Goal: Task Accomplishment & Management: Manage account settings

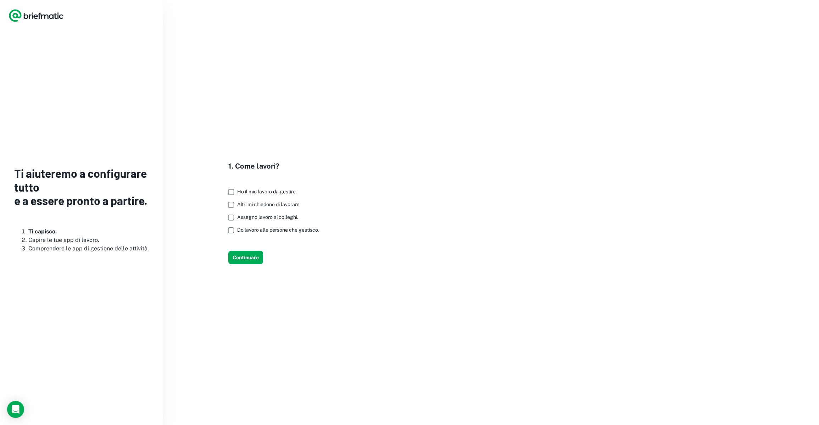
click at [257, 216] on font "Assegno lavoro ai colleghi." at bounding box center [267, 217] width 61 height 6
click at [245, 256] on font "Continuare" at bounding box center [246, 258] width 26 height 6
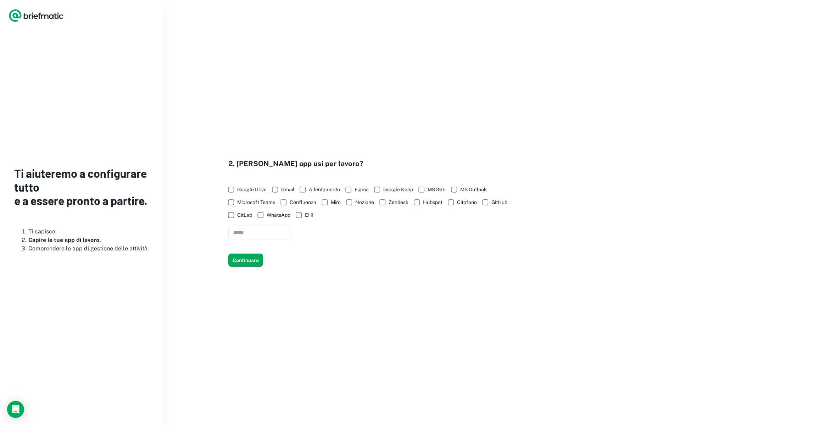
click at [252, 190] on font "Google Drive" at bounding box center [251, 190] width 29 height 6
click at [286, 189] on font "Gmail" at bounding box center [287, 190] width 13 height 6
click at [246, 261] on font "Continuare" at bounding box center [246, 261] width 26 height 6
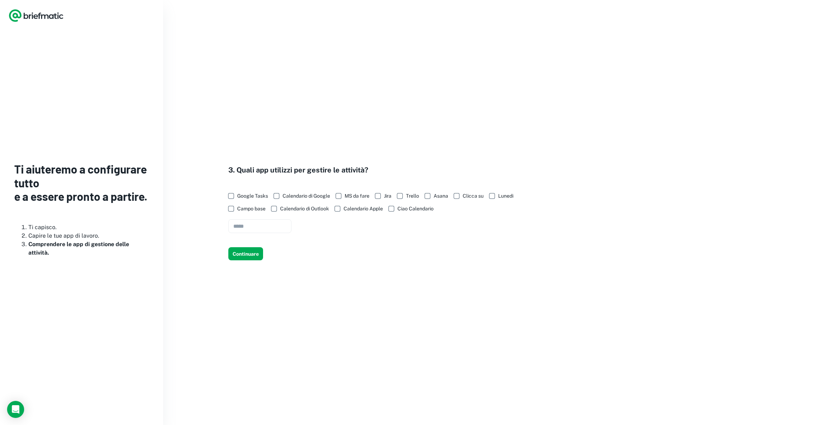
click at [249, 194] on font "Google Tasks" at bounding box center [252, 196] width 31 height 6
click at [293, 195] on font "Calendario di Google" at bounding box center [307, 196] width 48 height 6
click at [245, 256] on font "Continuare" at bounding box center [246, 254] width 26 height 6
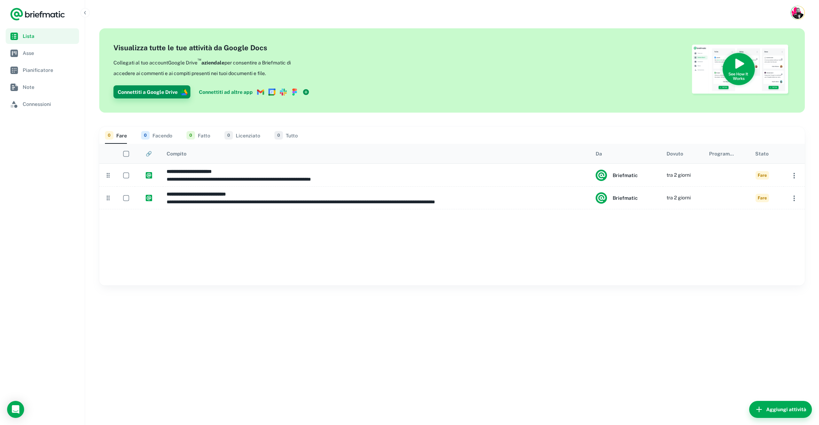
click at [151, 91] on font "Connettiti a Google Drive" at bounding box center [148, 92] width 60 height 6
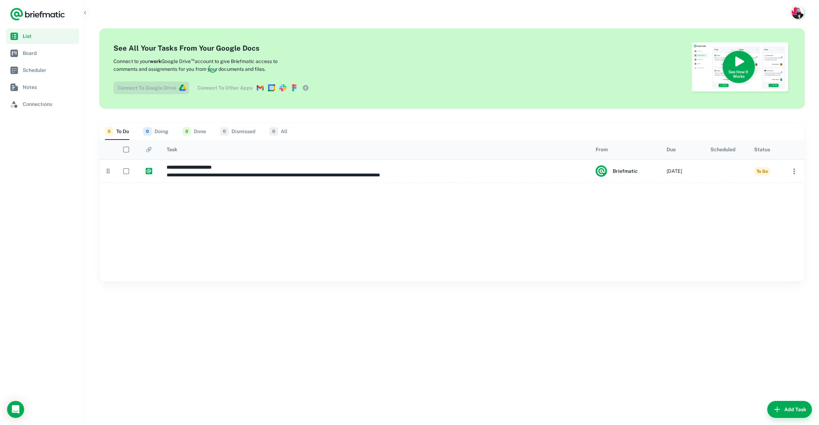
click at [243, 248] on div at bounding box center [451, 232] width 705 height 99
click at [222, 229] on div at bounding box center [451, 232] width 705 height 99
click at [224, 87] on div at bounding box center [212, 68] width 199 height 51
click at [182, 222] on div at bounding box center [451, 232] width 705 height 99
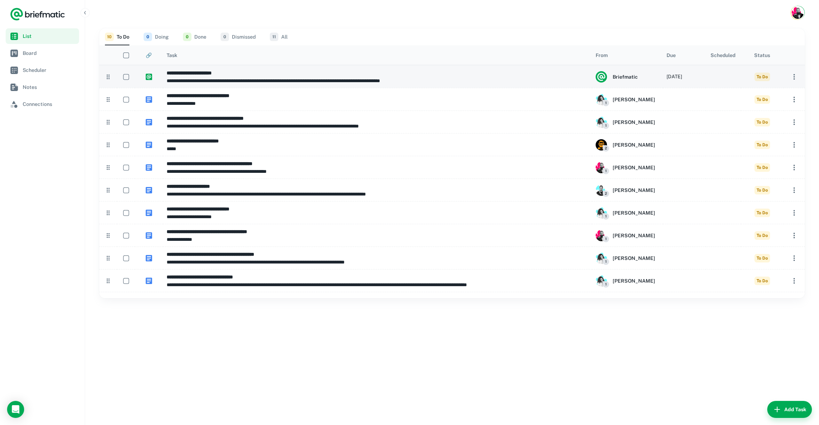
click at [183, 78] on p "**********" at bounding box center [378, 81] width 422 height 8
type input "**********"
type textarea "**********"
type input "**********"
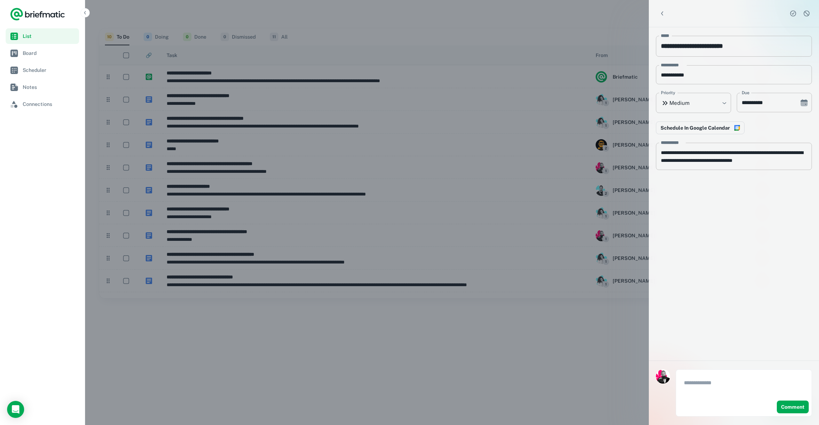
click at [371, 331] on div at bounding box center [409, 212] width 819 height 425
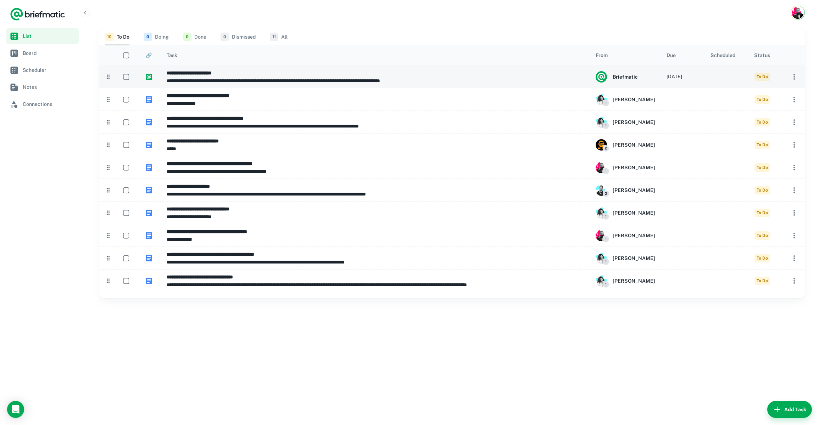
click at [149, 77] on img at bounding box center [149, 77] width 6 height 6
type input "**********"
type textarea "**********"
type input "**********"
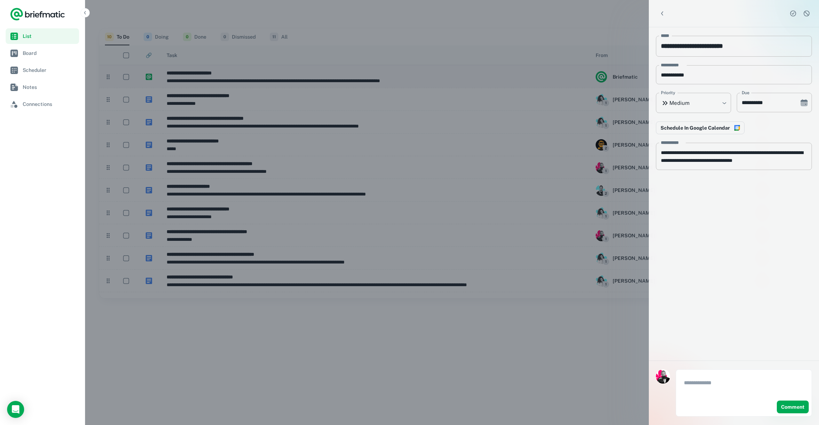
click at [149, 77] on div at bounding box center [409, 212] width 819 height 425
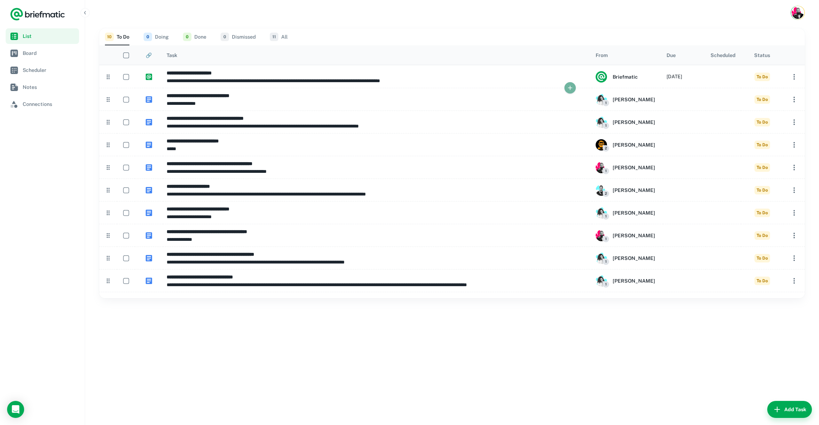
click at [565, 88] on button "button" at bounding box center [569, 87] width 11 height 11
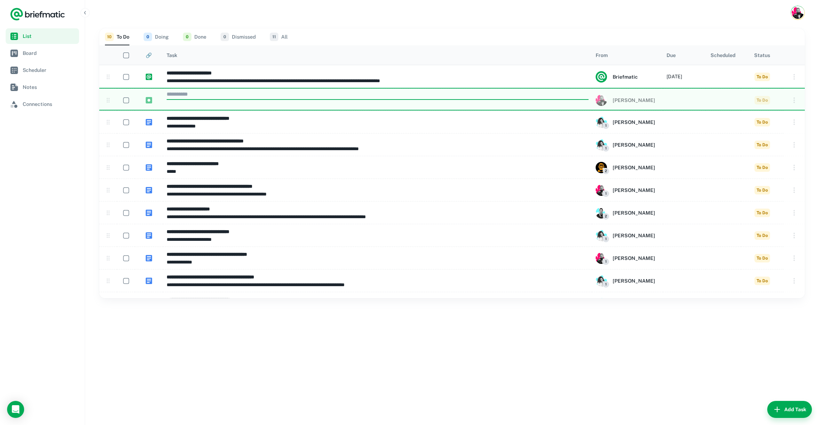
click at [412, 368] on div "**********" at bounding box center [452, 226] width 734 height 400
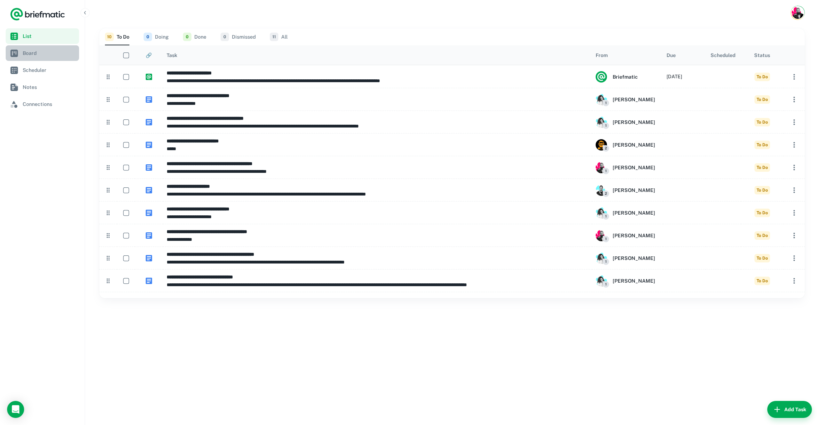
click at [41, 56] on span "Board" at bounding box center [50, 53] width 54 height 8
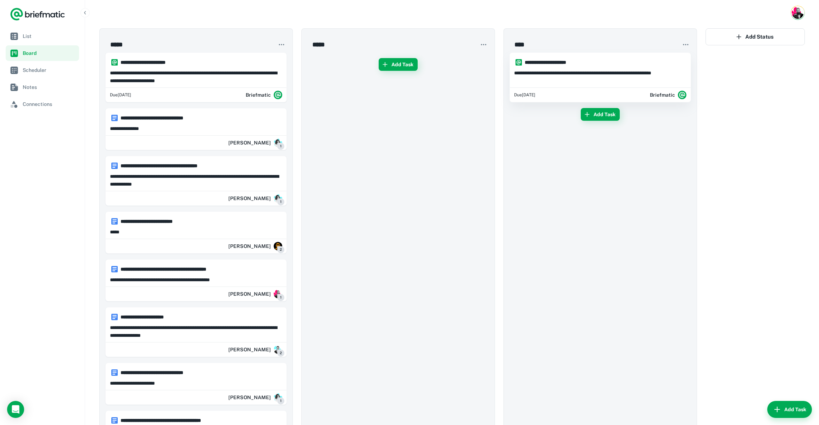
click at [547, 62] on h6 "**********" at bounding box center [603, 62] width 157 height 8
type input "**********"
type textarea "**********"
type input "**********"
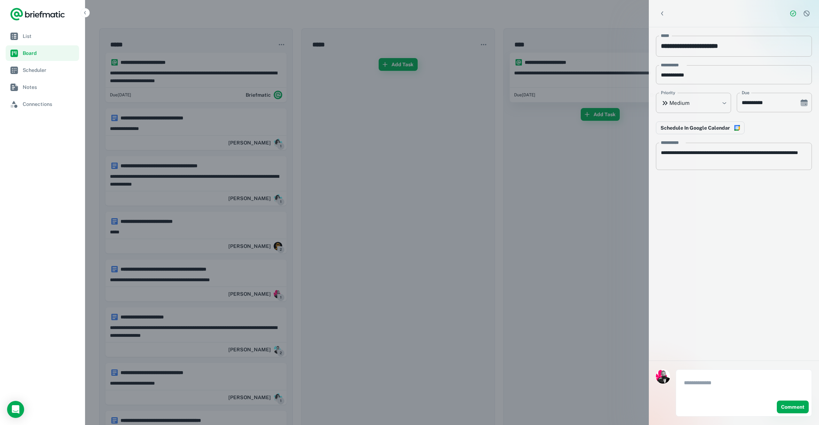
click at [547, 62] on div at bounding box center [409, 212] width 819 height 425
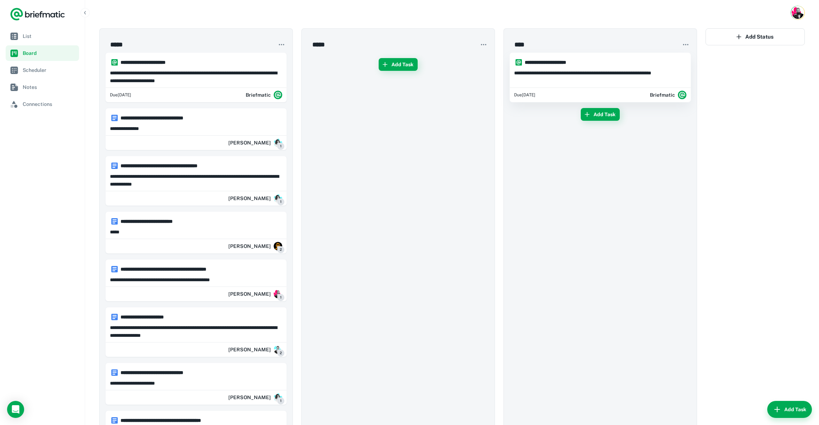
click at [600, 77] on p "**********" at bounding box center [600, 77] width 172 height 16
type input "**********"
type textarea "**********"
type input "**********"
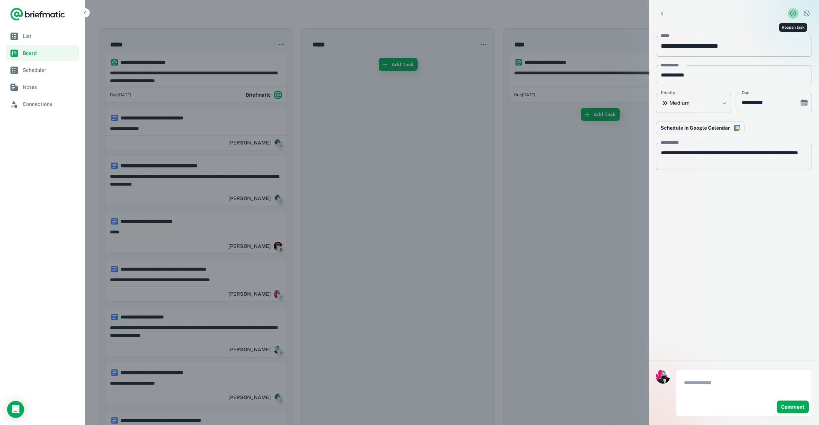
click at [792, 13] on icon "Reopen task" at bounding box center [793, 13] width 7 height 7
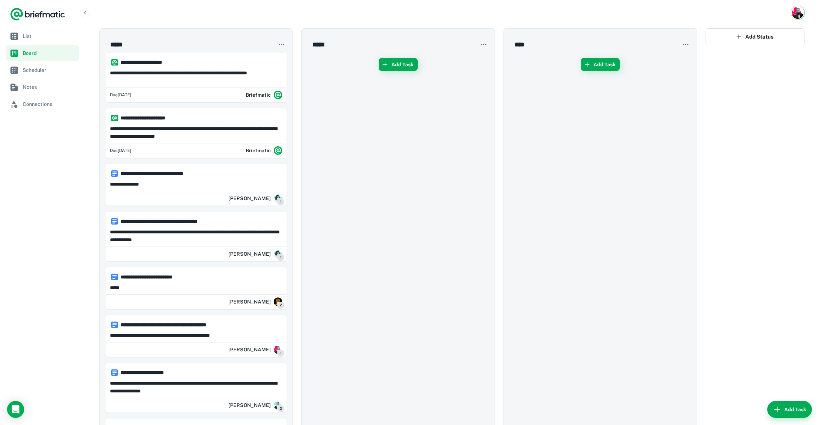
click at [616, 148] on div "Add Task" at bounding box center [600, 351] width 182 height 599
click at [39, 71] on span "Scheduler" at bounding box center [50, 70] width 54 height 8
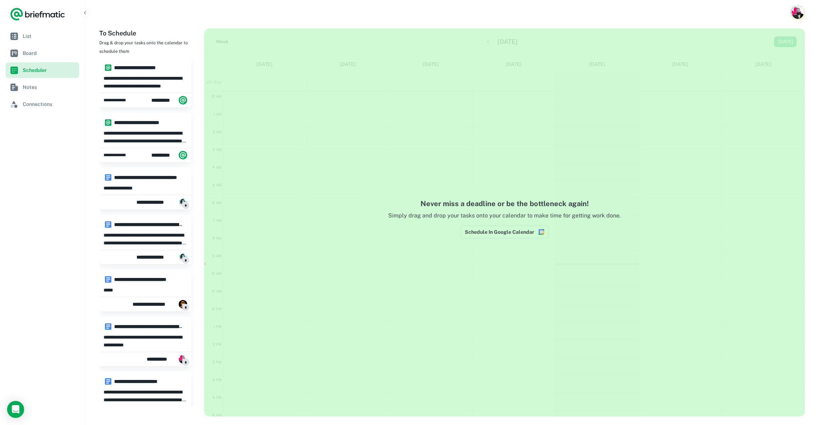
scroll to position [100, 0]
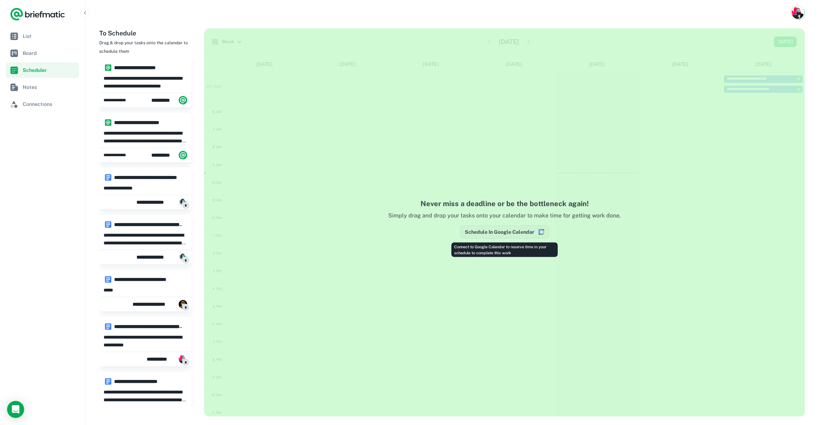
click at [500, 231] on button "Schedule In Google Calendar" at bounding box center [504, 232] width 89 height 13
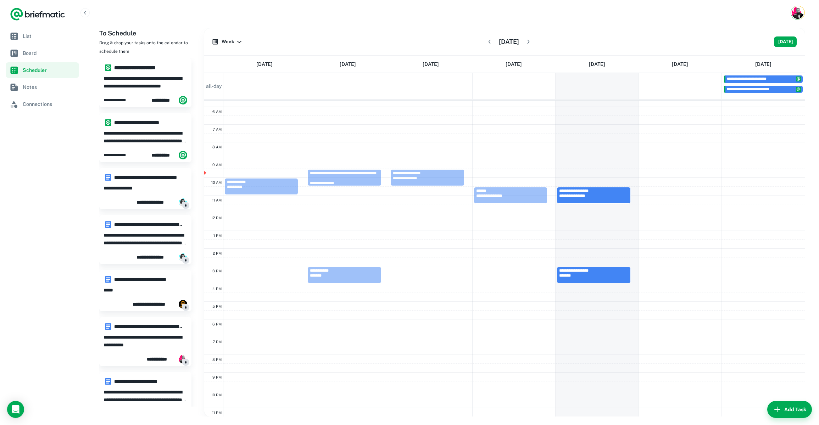
click at [136, 183] on div "**********" at bounding box center [145, 188] width 92 height 12
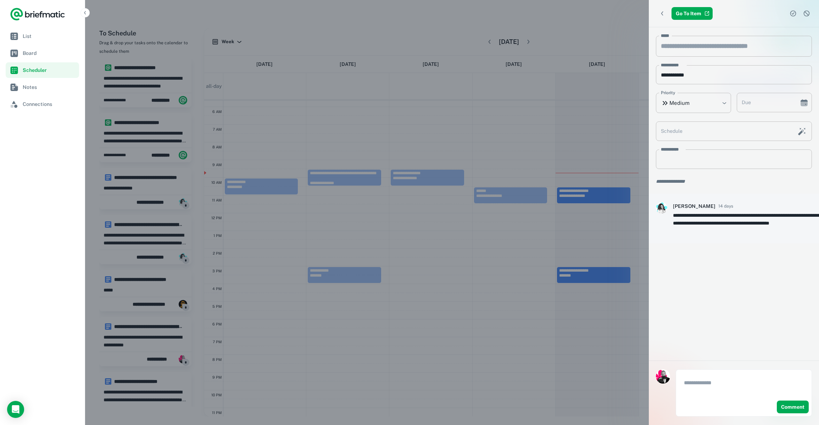
click at [136, 183] on div at bounding box center [409, 212] width 819 height 425
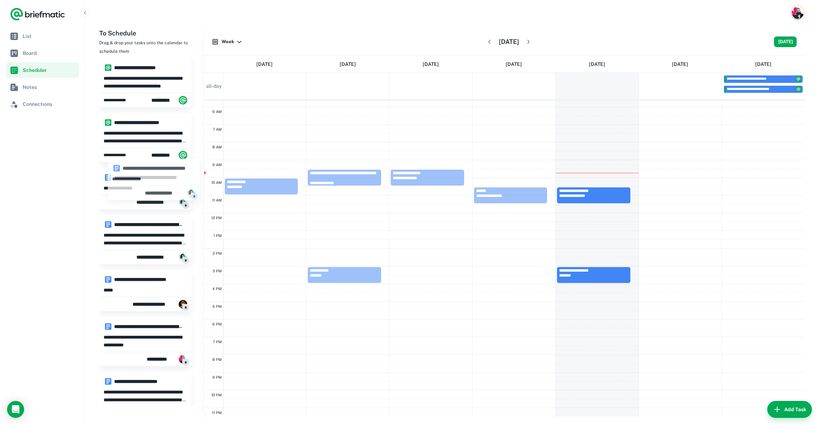
drag, startPoint x: 140, startPoint y: 184, endPoint x: 135, endPoint y: 169, distance: 15.6
click at [135, 169] on div "**********" at bounding box center [145, 174] width 92 height 13
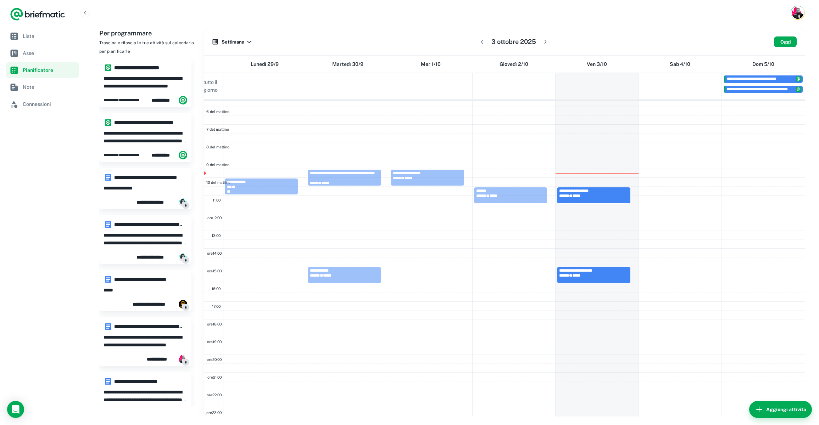
click at [373, 20] on div at bounding box center [452, 13] width 734 height 26
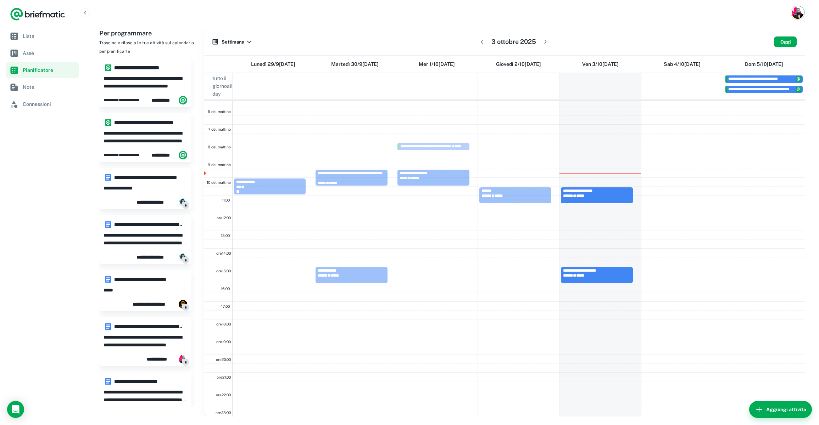
scroll to position [99, 0]
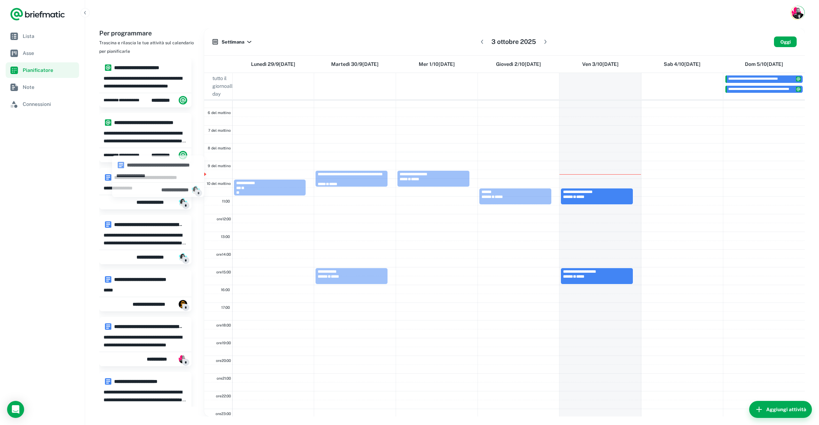
drag, startPoint x: 128, startPoint y: 183, endPoint x: 135, endPoint y: 182, distance: 7.2
click at [135, 182] on div "**********" at bounding box center [145, 188] width 92 height 12
click at [241, 40] on font "Settimana" at bounding box center [233, 41] width 23 height 5
click at [231, 68] on font "Giorno" at bounding box center [233, 69] width 15 height 6
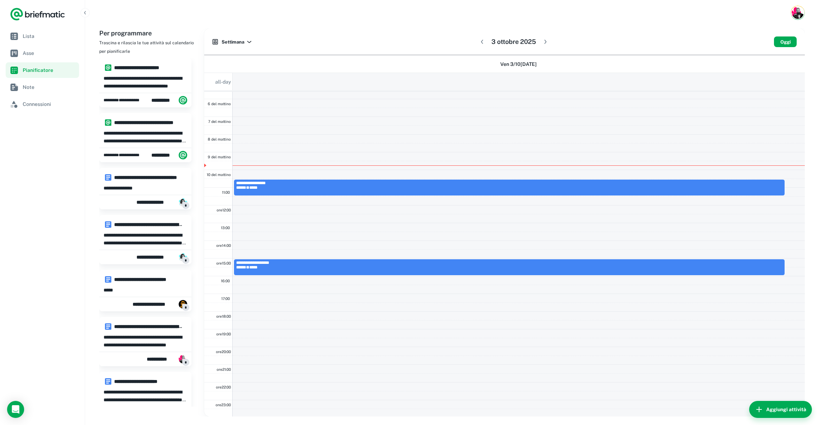
scroll to position [100, 0]
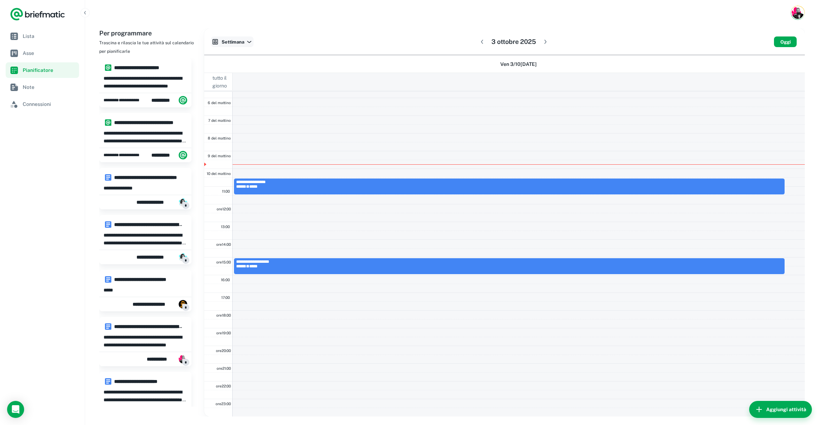
click at [234, 38] on font "Settimana" at bounding box center [233, 42] width 23 height 8
click at [235, 55] on font "Settimana" at bounding box center [237, 55] width 23 height 6
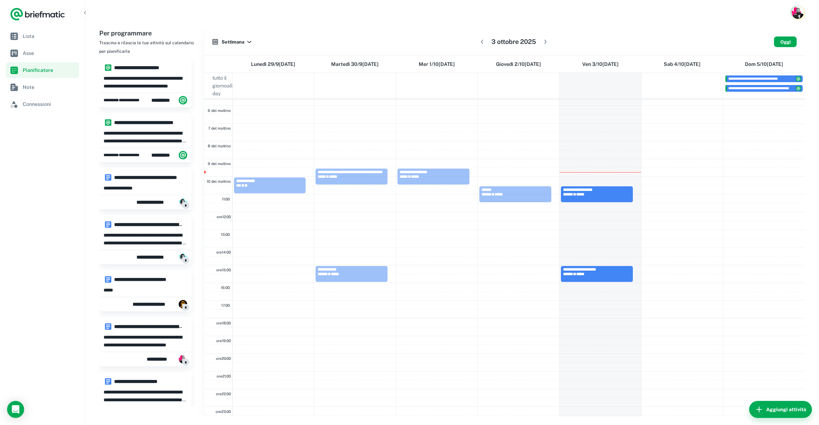
click at [547, 39] on icon "button" at bounding box center [545, 41] width 7 height 7
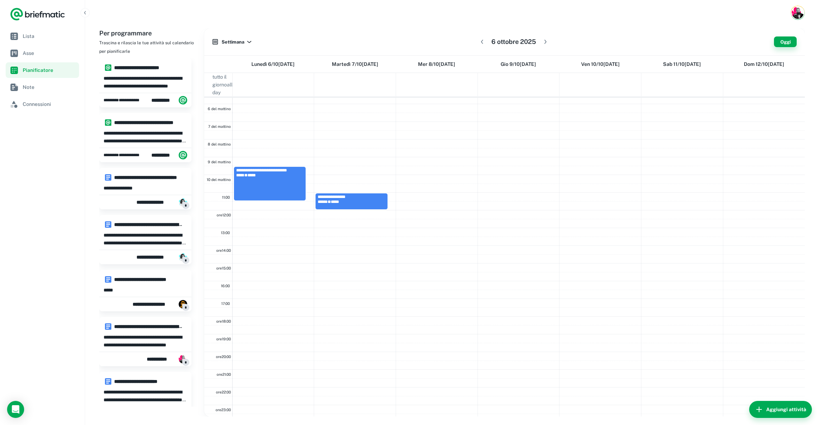
click at [787, 44] on font "Oggi" at bounding box center [785, 41] width 10 height 5
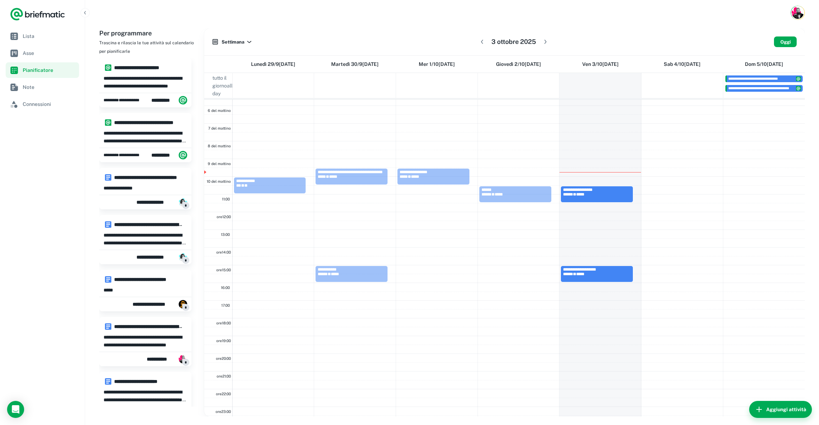
click at [548, 41] on icon "button" at bounding box center [545, 41] width 7 height 7
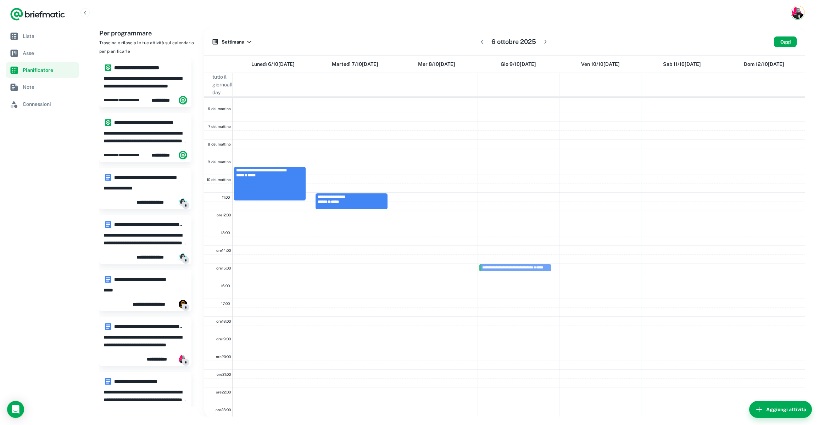
drag, startPoint x: 132, startPoint y: 178, endPoint x: 503, endPoint y: 265, distance: 380.9
click at [503, 265] on div "**********" at bounding box center [451, 222] width 705 height 389
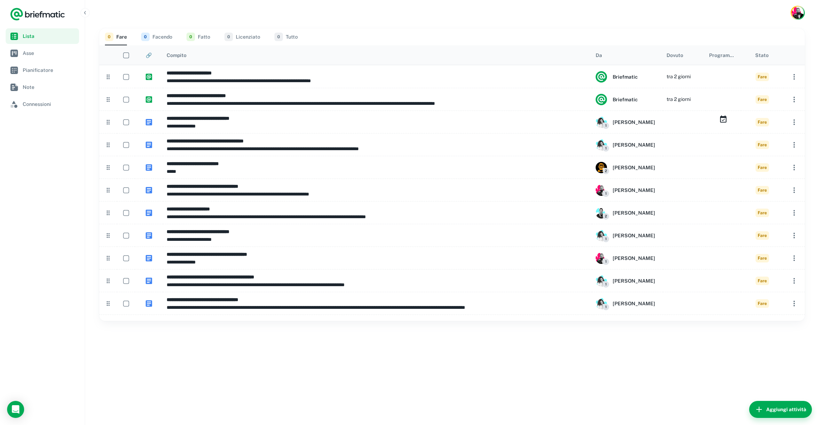
click at [209, 356] on div "**********" at bounding box center [452, 226] width 734 height 400
click at [26, 51] on font "Asse" at bounding box center [28, 53] width 11 height 6
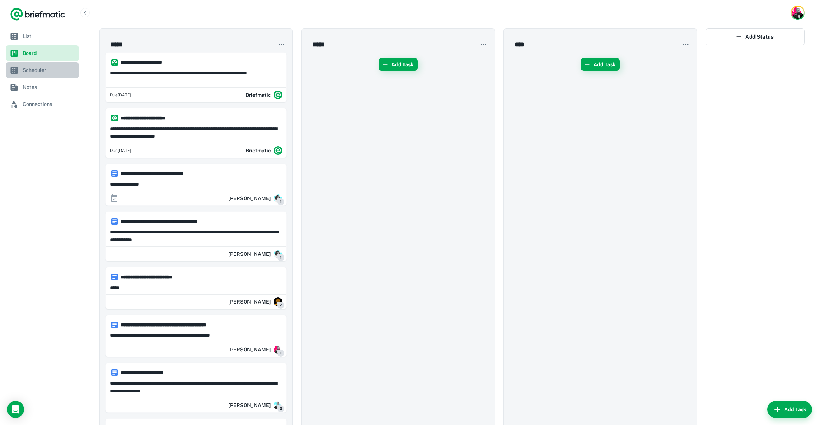
click at [37, 67] on span "Scheduler" at bounding box center [50, 70] width 54 height 8
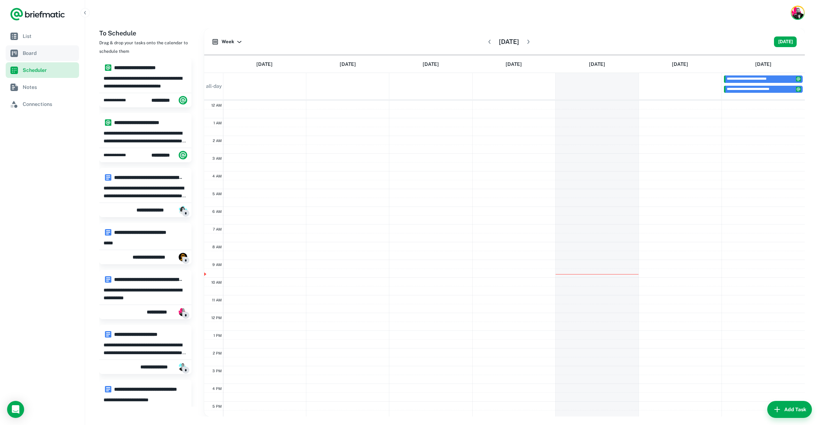
scroll to position [100, 0]
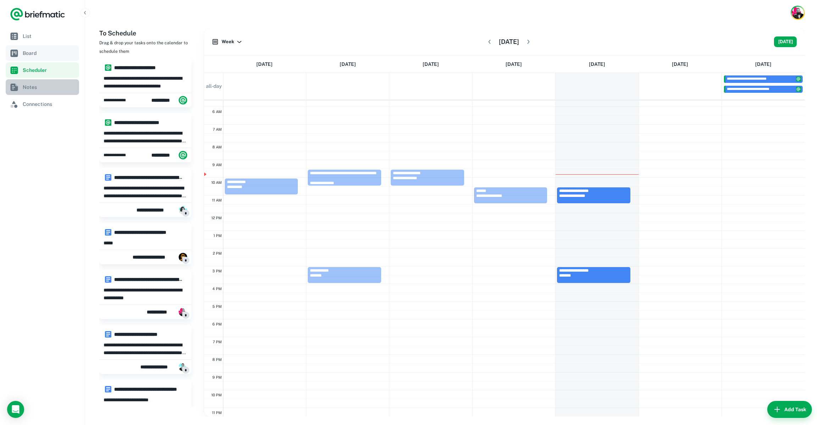
click at [36, 88] on span "Notes" at bounding box center [50, 87] width 54 height 8
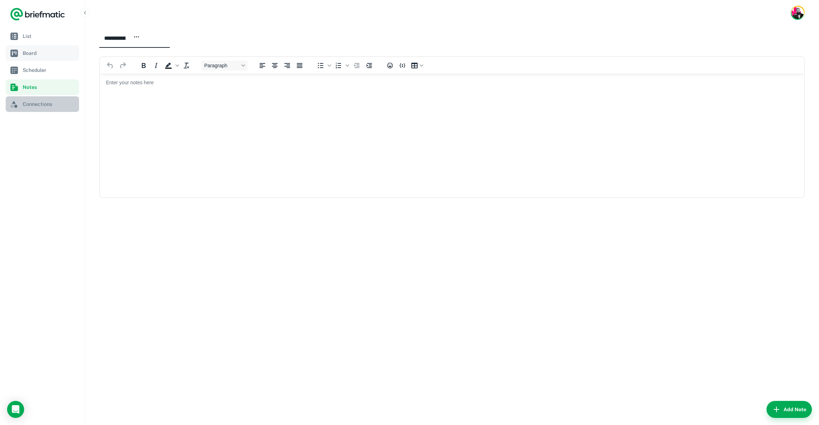
click at [33, 105] on span "Connections" at bounding box center [50, 104] width 54 height 8
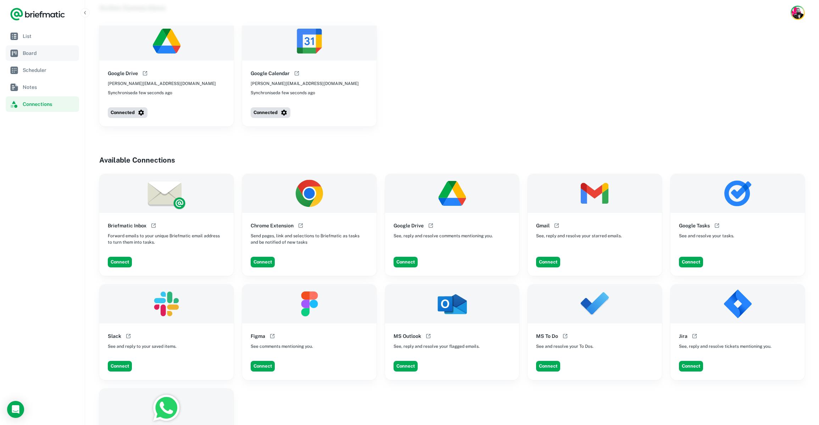
scroll to position [26, 0]
click at [693, 261] on button "Connect" at bounding box center [691, 262] width 24 height 11
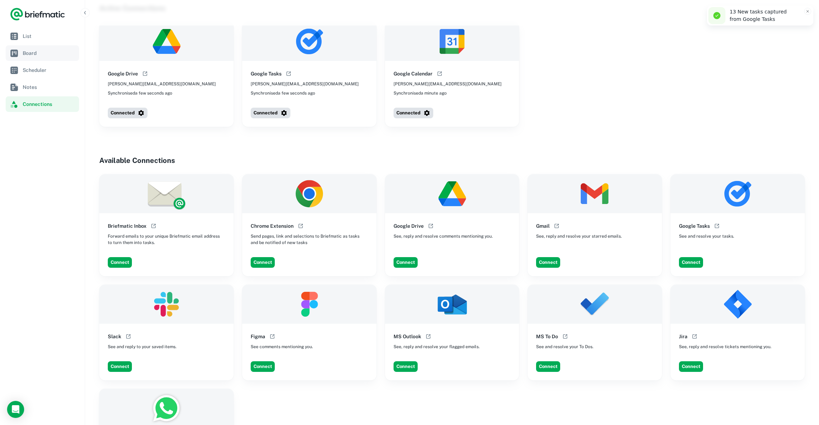
click at [694, 262] on button "Connect" at bounding box center [691, 262] width 24 height 11
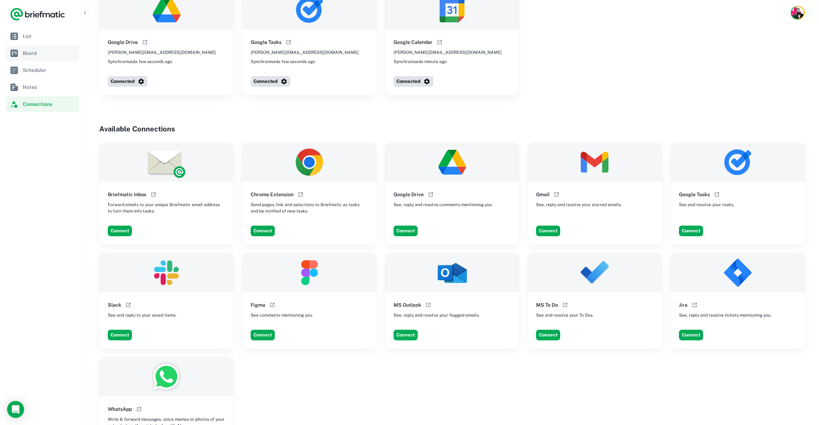
scroll to position [0, 0]
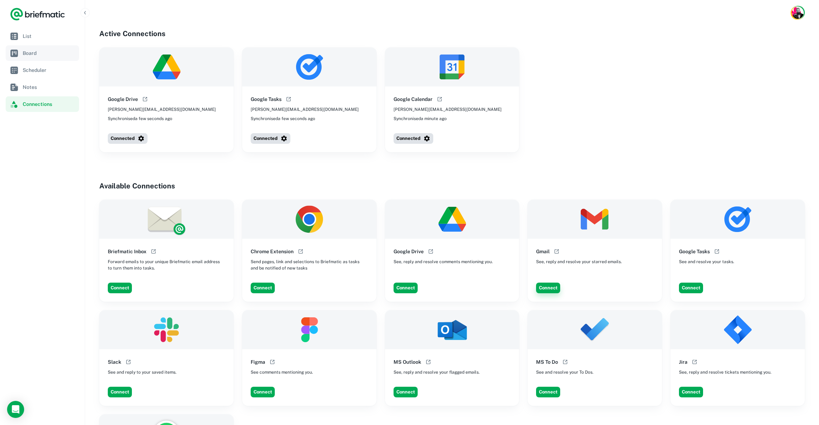
click at [548, 288] on button "Connect" at bounding box center [548, 288] width 24 height 11
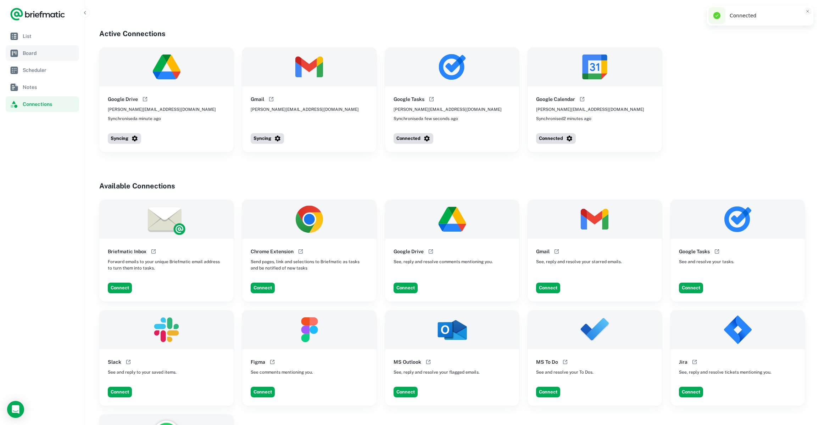
click at [269, 137] on button "Connected" at bounding box center [271, 138] width 40 height 11
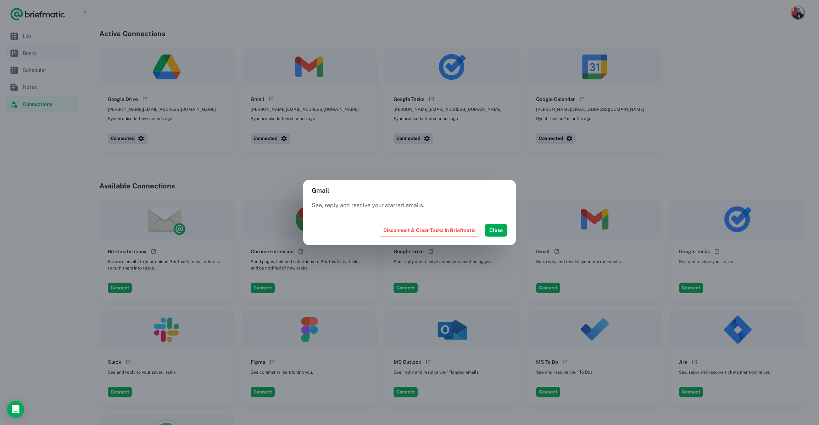
click at [366, 171] on div "Gmail See, reply and resolve your starred emails. Disconnect & Clear Tasks In B…" at bounding box center [409, 212] width 819 height 425
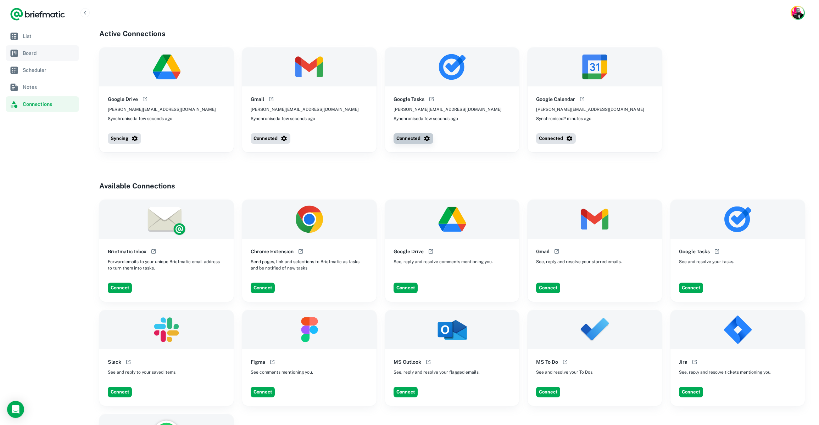
click at [423, 139] on icon "button" at bounding box center [426, 138] width 7 height 7
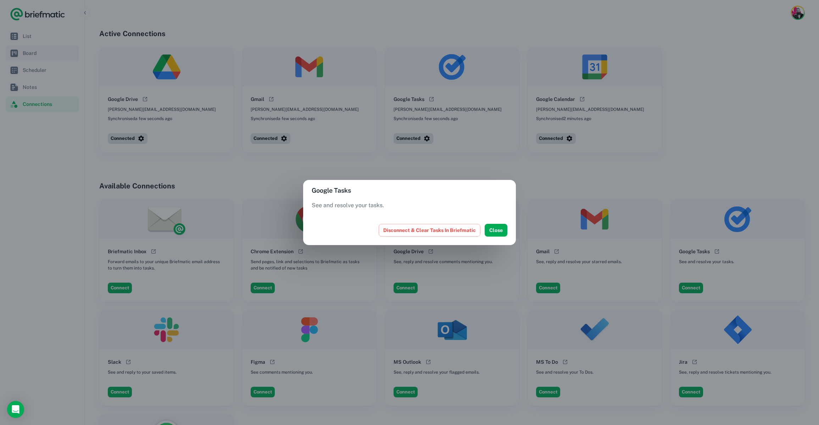
click at [376, 173] on div "Google Tasks See and resolve your tasks. Disconnect & Clear Tasks In Briefmatic…" at bounding box center [409, 212] width 819 height 425
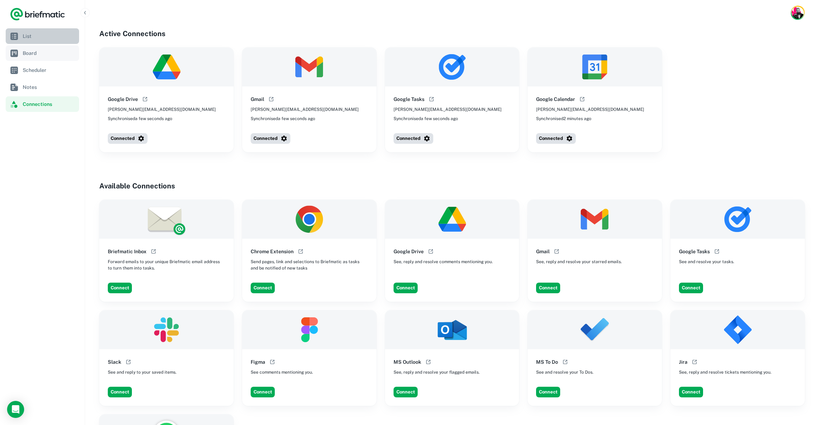
click at [29, 37] on span "List" at bounding box center [50, 36] width 54 height 8
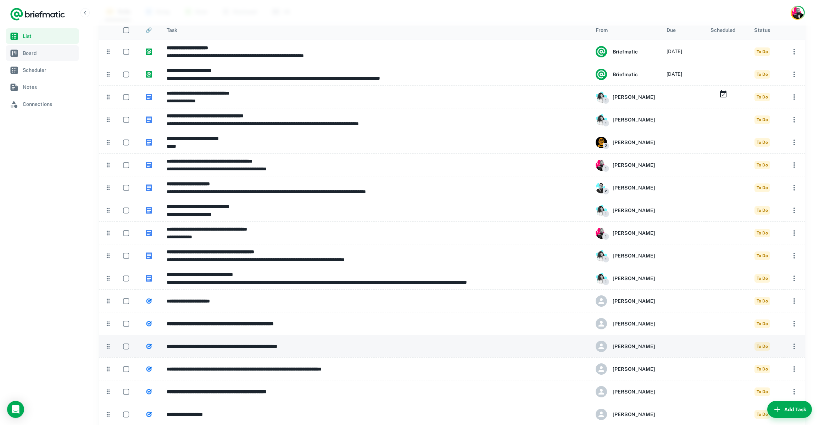
scroll to position [105, 0]
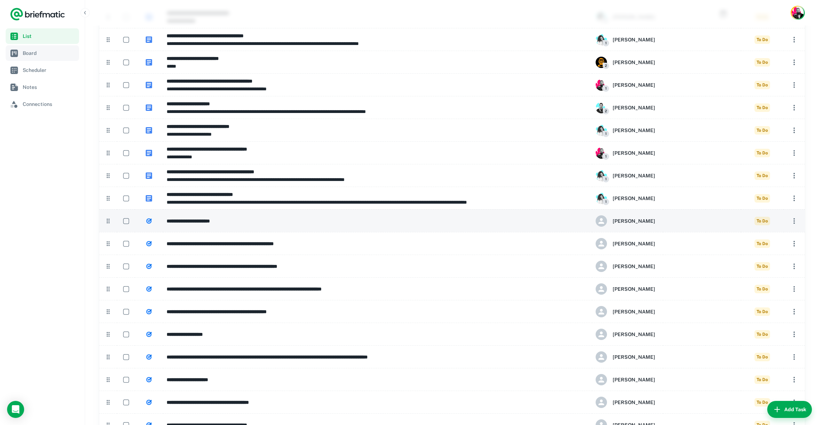
click at [258, 220] on h6 "**********" at bounding box center [378, 221] width 422 height 8
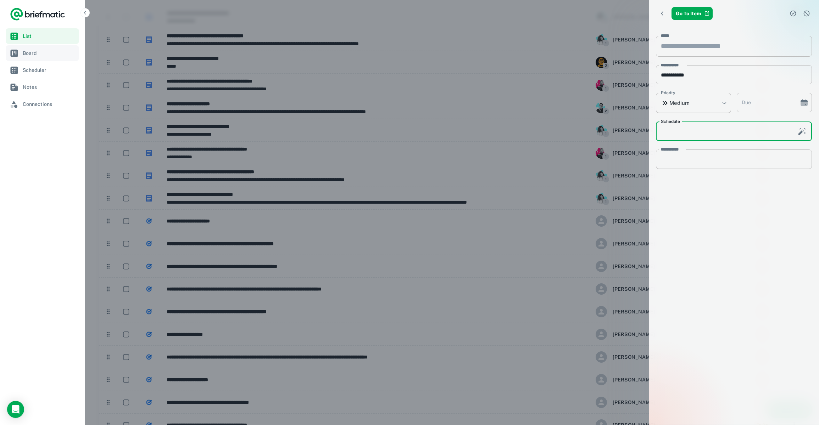
click at [680, 127] on div "Schedule Schedule" at bounding box center [734, 131] width 156 height 19
click at [802, 130] on icon "Schedule this task with AI" at bounding box center [801, 131] width 7 height 7
click at [802, 131] on icon "scrollable content" at bounding box center [801, 131] width 5 height 5
click at [686, 162] on textarea "**********" at bounding box center [734, 160] width 146 height 8
click at [696, 197] on div "**********" at bounding box center [734, 226] width 170 height 398
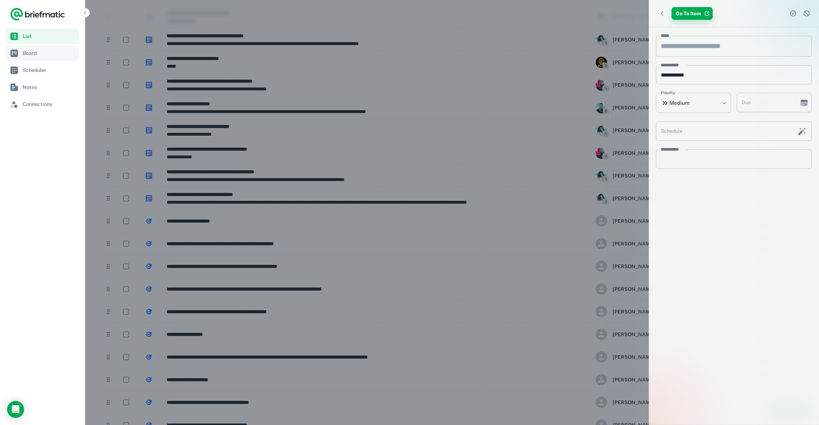
click at [703, 15] on link "Go To Item" at bounding box center [691, 13] width 41 height 13
click at [340, 107] on div at bounding box center [409, 212] width 819 height 425
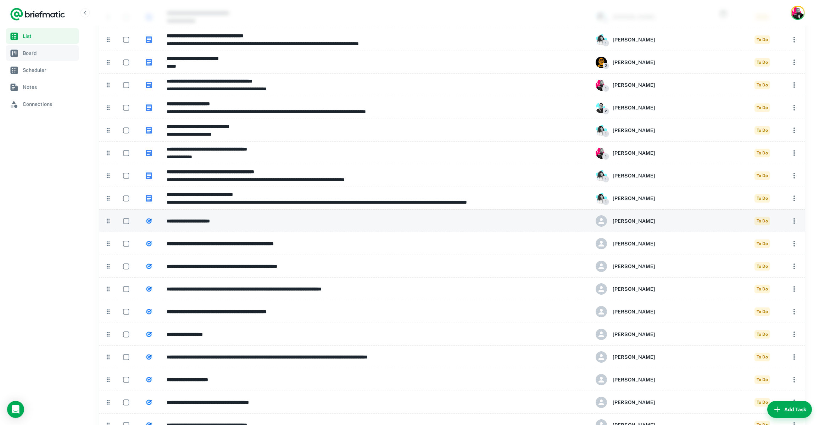
click at [794, 219] on icon "button" at bounding box center [793, 221] width 1 height 6
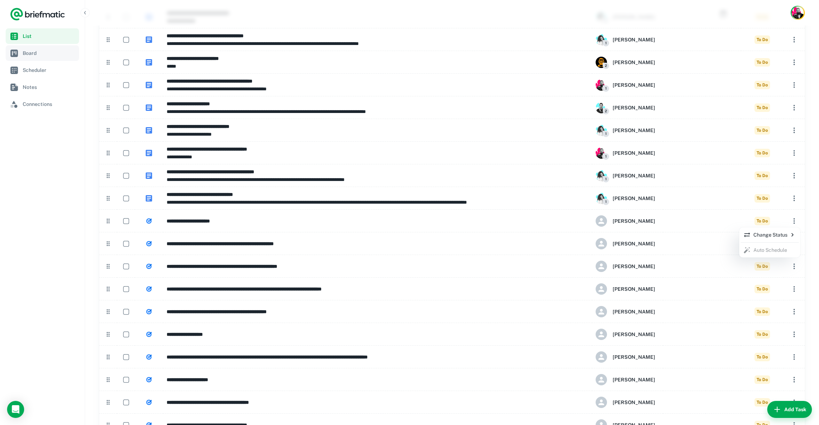
click at [783, 234] on p "Change Status" at bounding box center [769, 235] width 52 height 8
click at [436, 220] on div at bounding box center [409, 212] width 819 height 425
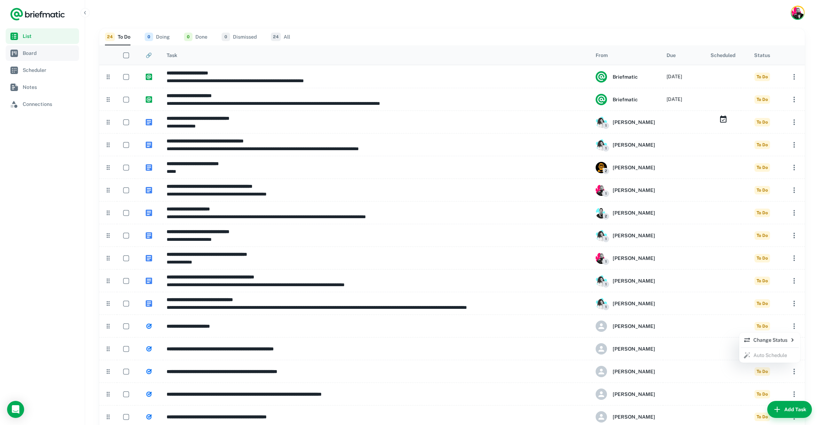
click at [35, 50] on div at bounding box center [409, 212] width 819 height 425
click at [33, 54] on span "Board" at bounding box center [50, 53] width 54 height 8
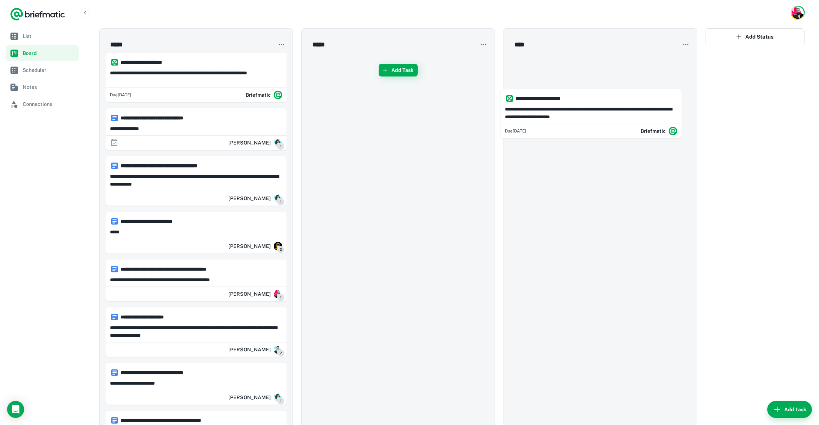
drag, startPoint x: 161, startPoint y: 127, endPoint x: 575, endPoint y: 98, distance: 415.4
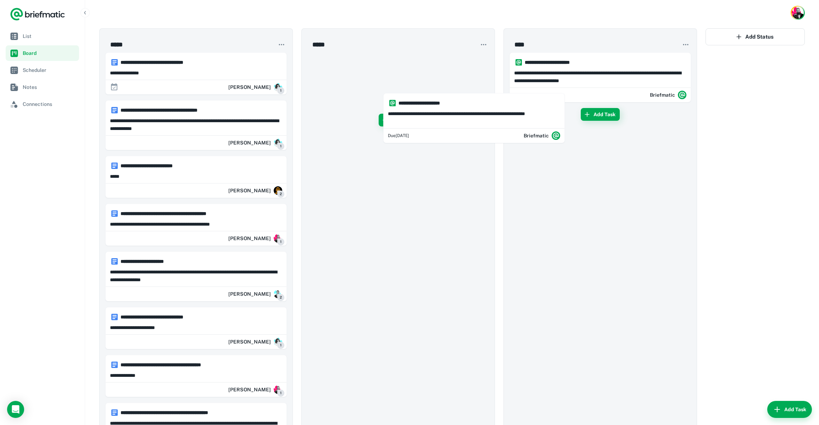
drag, startPoint x: 142, startPoint y: 67, endPoint x: 588, endPoint y: 128, distance: 450.2
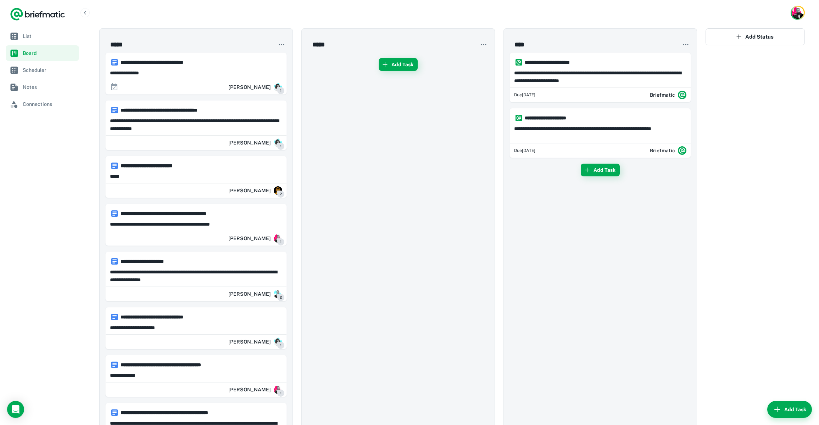
click at [279, 45] on circle "button" at bounding box center [279, 44] width 1 height 1
click at [279, 45] on div at bounding box center [409, 212] width 819 height 425
click at [63, 149] on nav "List Board Scheduler Notes Connections" at bounding box center [42, 226] width 85 height 397
drag, startPoint x: 48, startPoint y: 148, endPoint x: 97, endPoint y: 123, distance: 56.0
click at [47, 148] on nav "List Board Scheduler Notes Connections" at bounding box center [42, 226] width 85 height 397
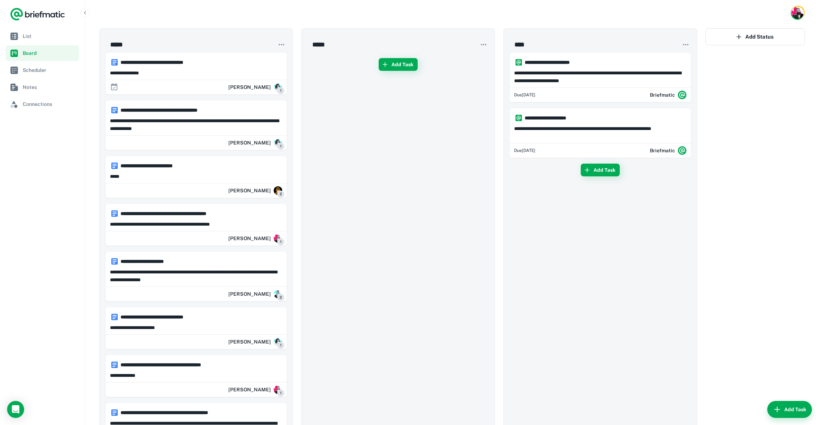
click at [47, 167] on nav "List Board Scheduler Notes Connections" at bounding box center [42, 226] width 85 height 397
click at [14, 408] on icon "Open Intercom Messenger" at bounding box center [15, 409] width 8 height 9
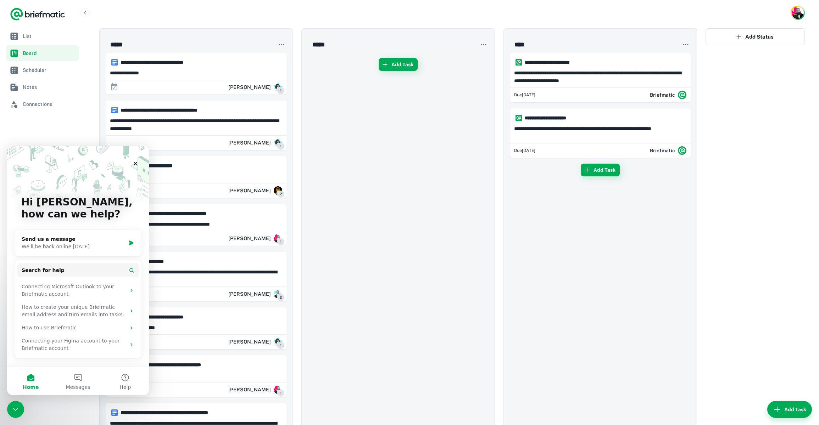
click at [45, 406] on nav "List Board Scheduler Notes Connections" at bounding box center [42, 226] width 85 height 397
click at [15, 409] on icon "Close Intercom Messenger" at bounding box center [14, 408] width 5 height 3
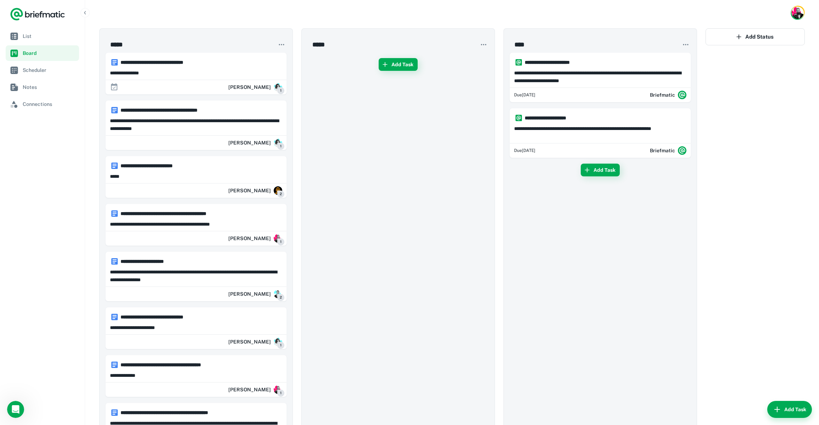
click at [67, 195] on nav "List Board Scheduler Notes Connections" at bounding box center [42, 226] width 85 height 397
click at [42, 81] on link "Notes" at bounding box center [42, 87] width 73 height 16
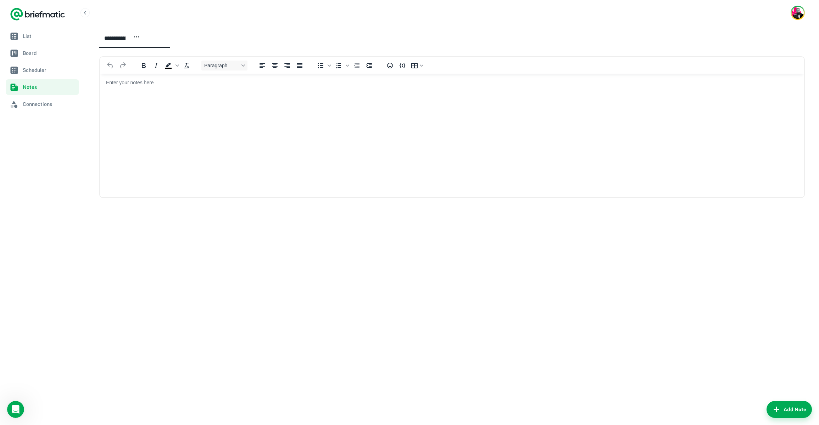
click at [140, 35] on icon "button" at bounding box center [136, 37] width 6 height 6
click at [220, 25] on div at bounding box center [409, 212] width 819 height 425
click at [200, 92] on html at bounding box center [452, 82] width 704 height 18
click at [419, 61] on button "Table" at bounding box center [417, 66] width 17 height 10
click at [414, 36] on div "**********" at bounding box center [451, 37] width 705 height 19
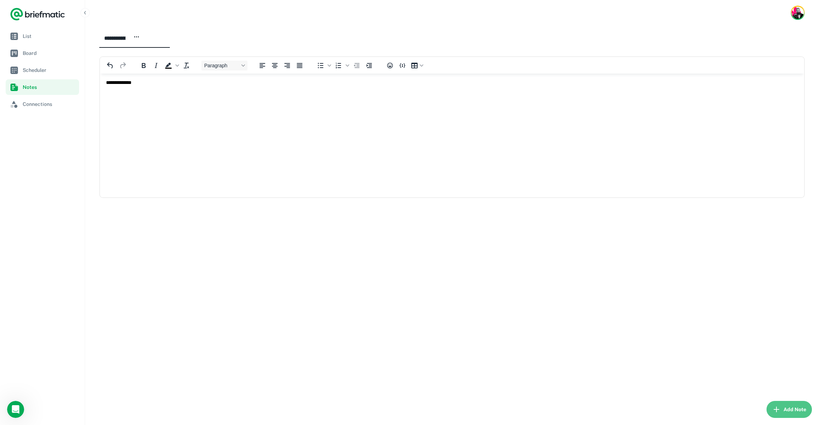
click at [795, 409] on button "Add Note" at bounding box center [788, 409] width 45 height 17
click at [130, 39] on div "**********" at bounding box center [114, 38] width 31 height 14
click at [140, 37] on icon "button" at bounding box center [136, 37] width 6 height 6
click at [149, 64] on li "Delete note" at bounding box center [151, 63] width 46 height 12
click at [44, 151] on nav "List Board Scheduler Notes Connections" at bounding box center [42, 226] width 85 height 397
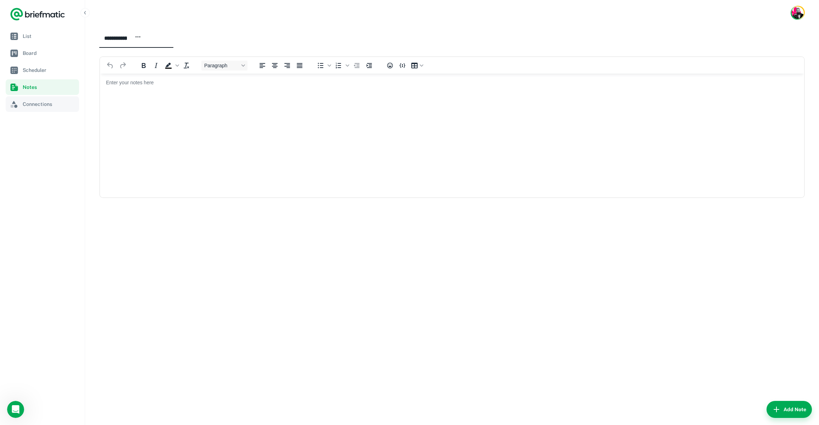
click at [34, 105] on span "Connections" at bounding box center [50, 104] width 54 height 8
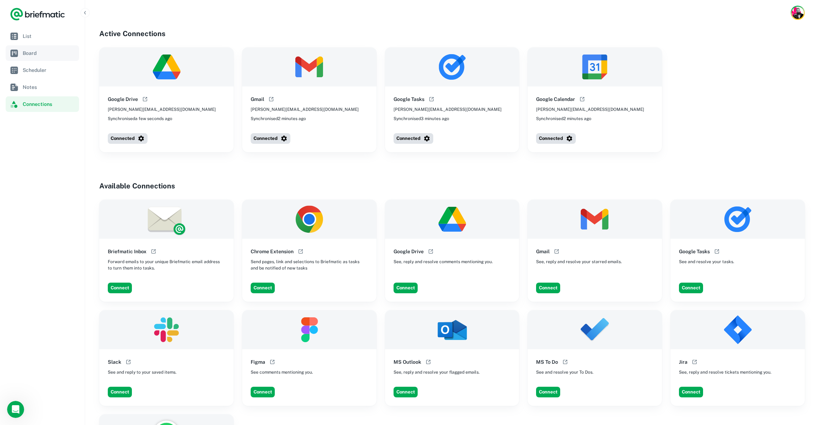
click at [35, 53] on span "Board" at bounding box center [50, 53] width 54 height 8
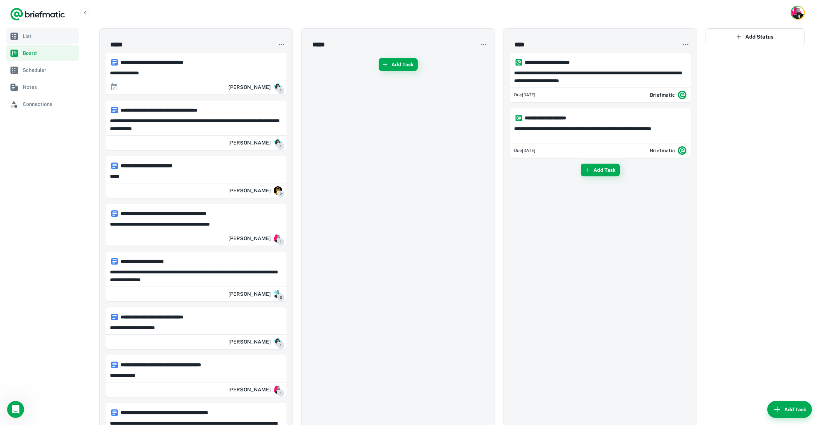
click at [35, 35] on span "List" at bounding box center [50, 36] width 54 height 8
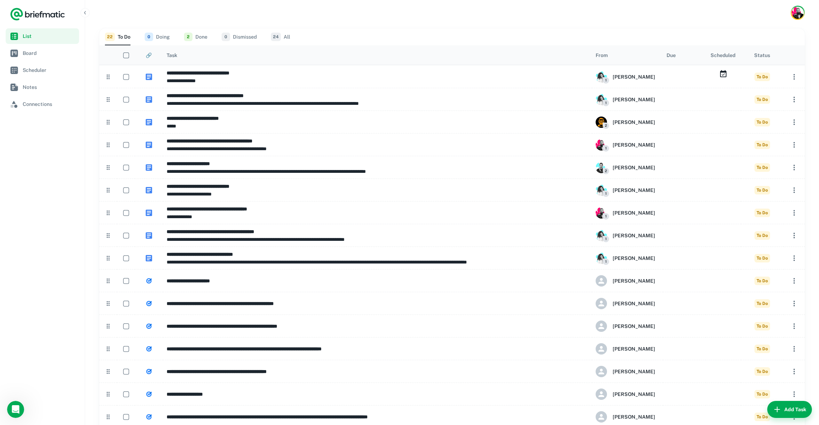
click at [32, 184] on nav "List Board Scheduler Notes Connections" at bounding box center [42, 226] width 85 height 397
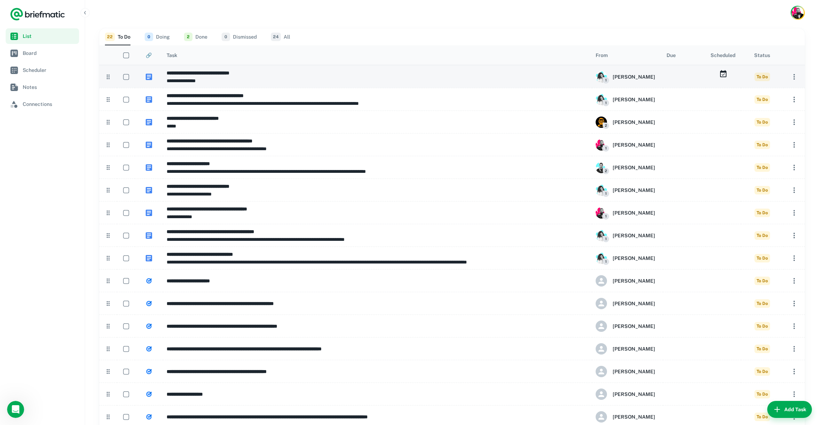
click at [150, 76] on img at bounding box center [149, 77] width 6 height 6
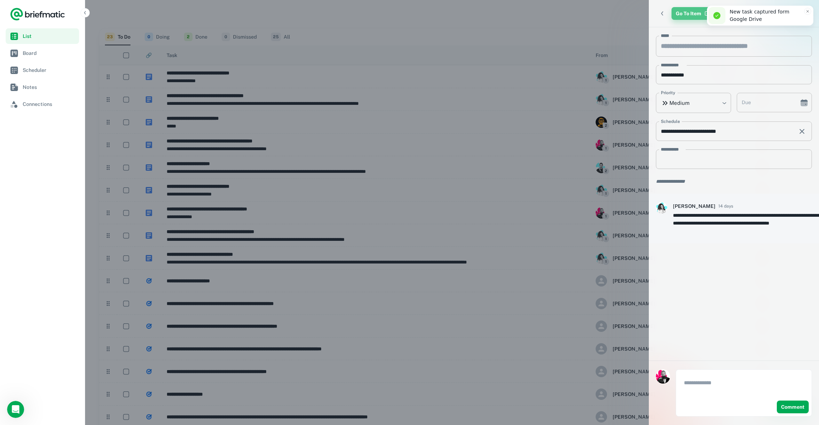
click at [675, 16] on link "Go To Item" at bounding box center [691, 13] width 41 height 13
click at [489, 158] on div at bounding box center [409, 212] width 819 height 425
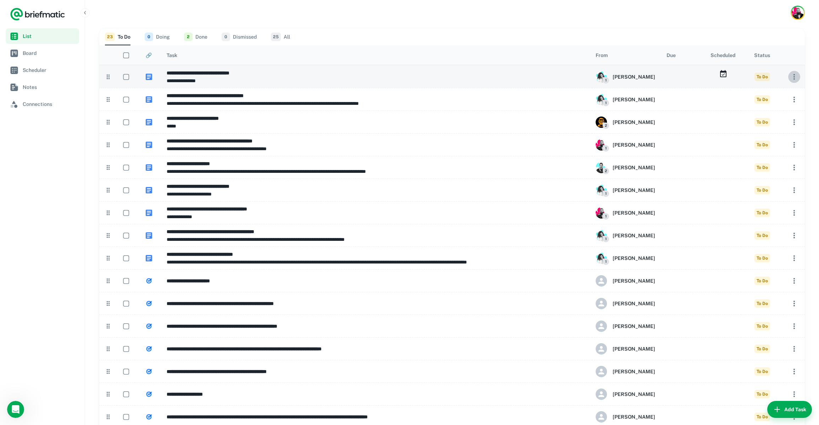
click at [796, 76] on icon "button" at bounding box center [794, 77] width 9 height 9
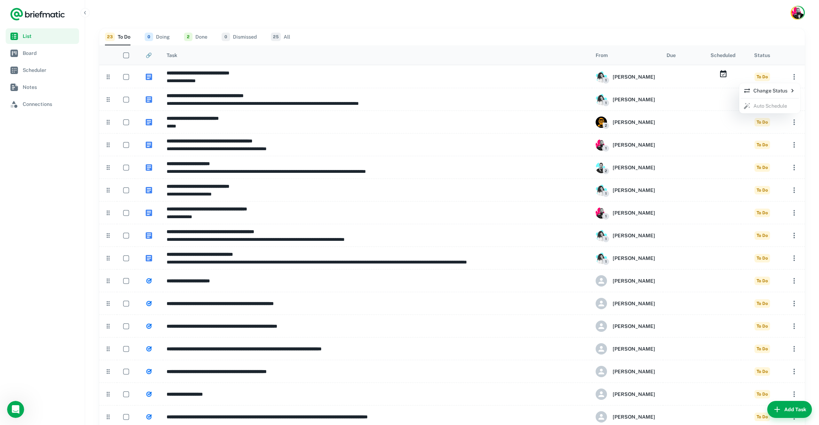
click at [784, 91] on p "Change Status" at bounding box center [769, 91] width 52 height 8
click at [634, 32] on div at bounding box center [409, 212] width 819 height 425
click at [46, 169] on div at bounding box center [409, 212] width 819 height 425
click at [22, 55] on link "Board" at bounding box center [42, 53] width 73 height 16
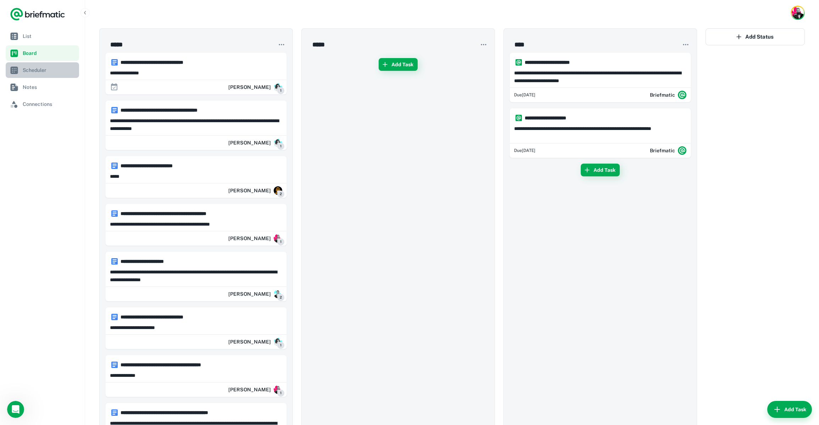
click at [49, 72] on span "Scheduler" at bounding box center [50, 70] width 54 height 8
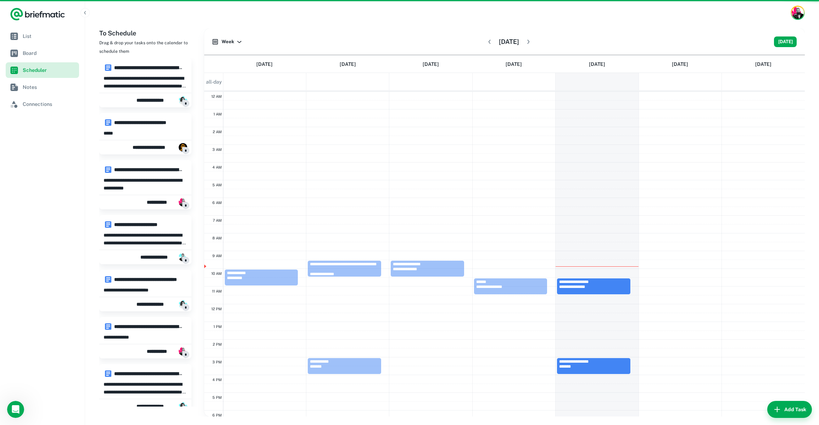
scroll to position [100, 0]
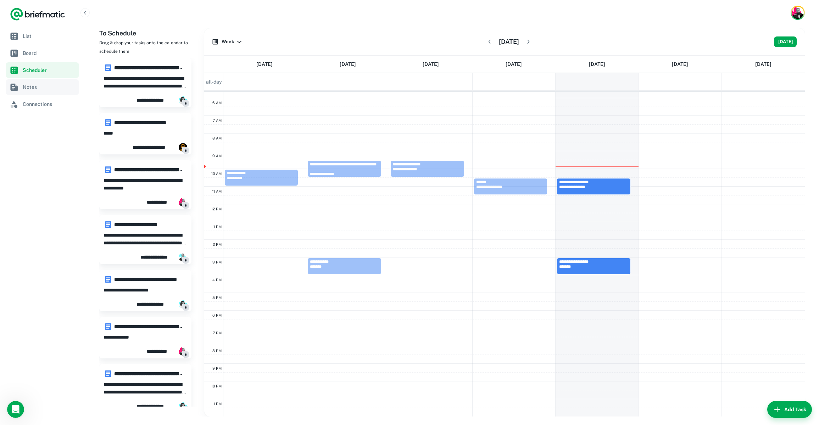
click at [57, 90] on span "Notes" at bounding box center [50, 87] width 54 height 8
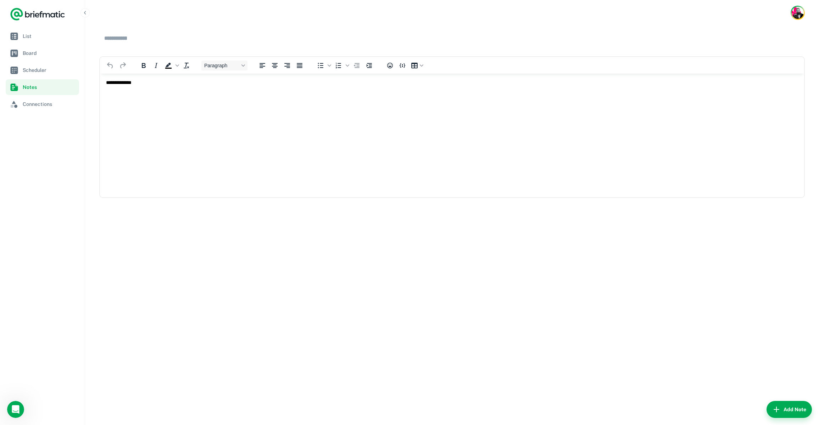
click at [132, 38] on div "**********" at bounding box center [115, 38] width 33 height 14
click at [173, 37] on div "**********" at bounding box center [451, 37] width 705 height 19
click at [140, 37] on circle "button" at bounding box center [139, 37] width 1 height 1
click at [160, 62] on li "Delete note" at bounding box center [154, 63] width 46 height 12
drag, startPoint x: 27, startPoint y: 141, endPoint x: 26, endPoint y: 122, distance: 18.5
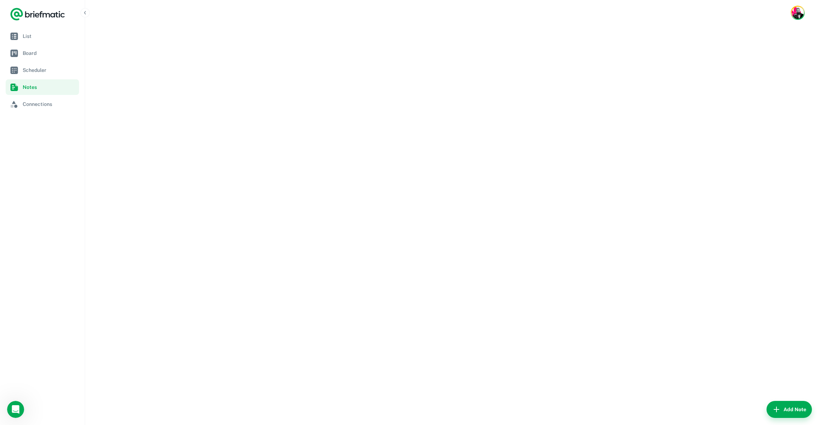
click at [27, 141] on nav "List Board Scheduler Notes Connections" at bounding box center [42, 226] width 85 height 397
click at [32, 38] on span "List" at bounding box center [50, 36] width 54 height 8
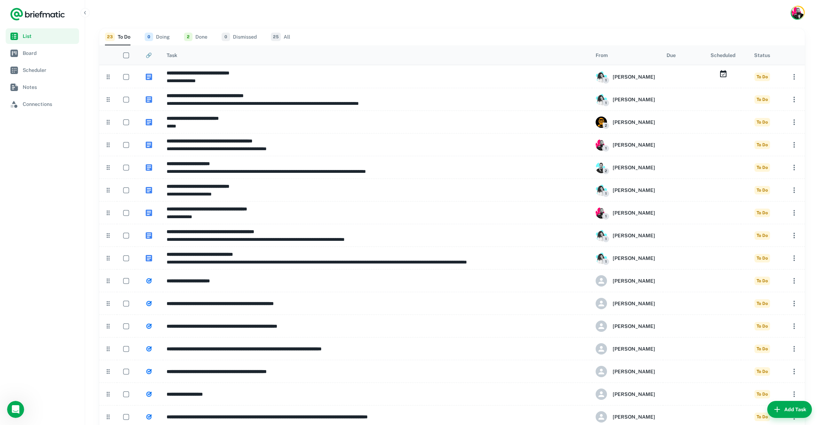
click at [39, 194] on nav "List Board Scheduler Notes Connections" at bounding box center [42, 226] width 85 height 397
click at [40, 193] on nav "List Board Scheduler Notes Connections" at bounding box center [42, 226] width 85 height 397
click at [35, 16] on icon "Logo" at bounding box center [37, 15] width 5 height 5
click at [17, 13] on icon "Logo" at bounding box center [16, 14] width 12 height 12
click at [794, 12] on img "Pulsante Account" at bounding box center [797, 12] width 12 height 12
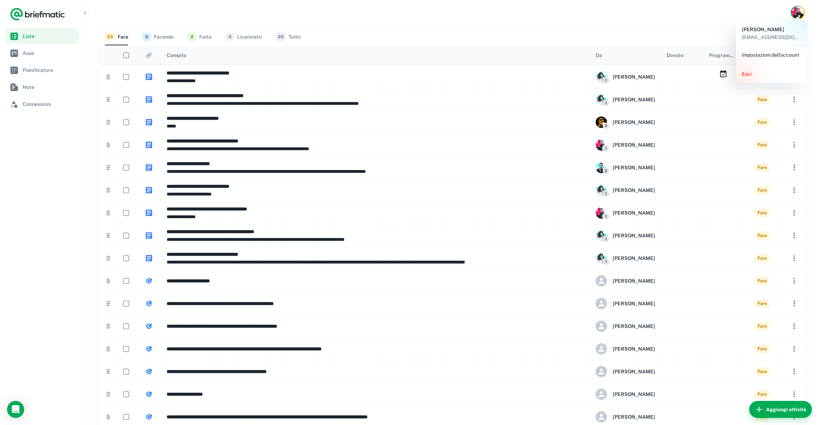
click at [758, 55] on font "Impostazioni dell'account" at bounding box center [770, 55] width 57 height 6
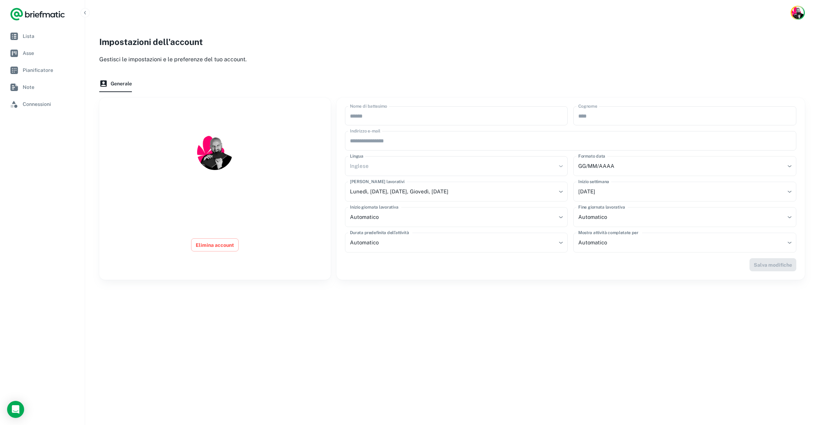
click at [510, 162] on div "Inglese" at bounding box center [456, 166] width 223 height 20
click at [359, 166] on font "Inglese" at bounding box center [359, 166] width 19 height 6
click at [559, 166] on div "Inglese" at bounding box center [456, 166] width 223 height 20
click at [476, 74] on div "General" at bounding box center [451, 83] width 705 height 28
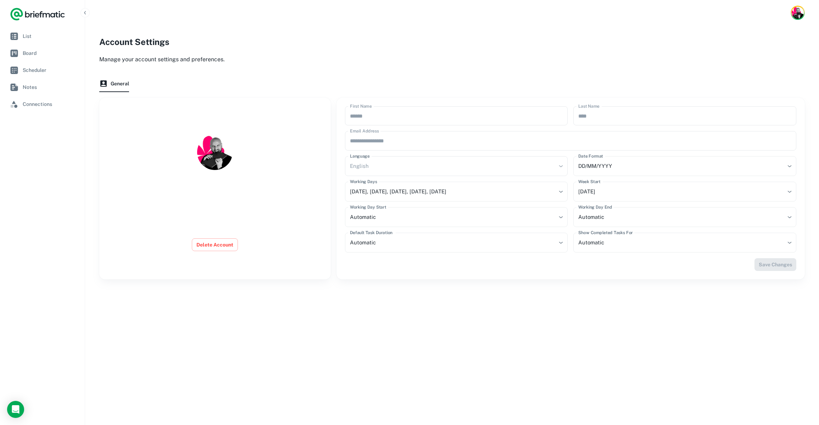
click at [420, 161] on div "English" at bounding box center [456, 166] width 223 height 20
click at [420, 162] on div "English" at bounding box center [456, 166] width 223 height 20
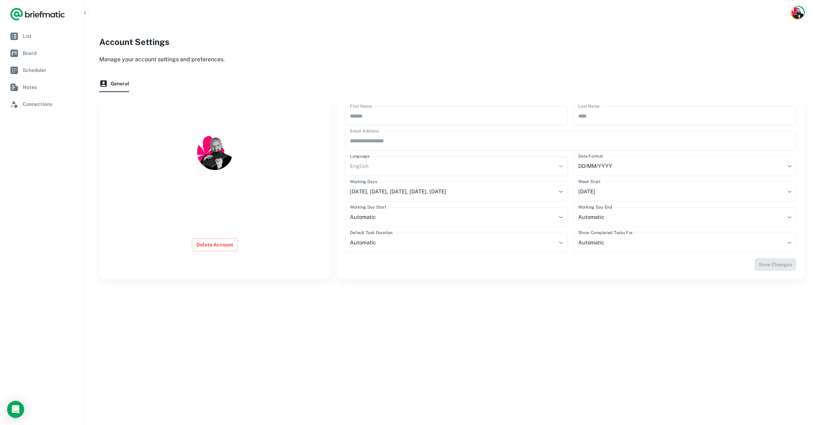
click at [567, 304] on div "**********" at bounding box center [452, 226] width 734 height 400
click at [44, 7] on icon "Logo" at bounding box center [37, 14] width 55 height 14
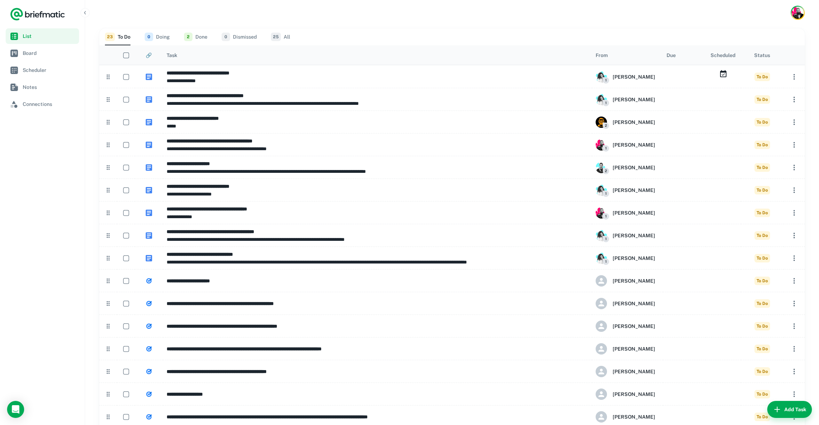
click at [32, 188] on nav "List Board Scheduler Notes Connections" at bounding box center [42, 226] width 85 height 397
click at [797, 413] on button "Add Task" at bounding box center [789, 409] width 45 height 17
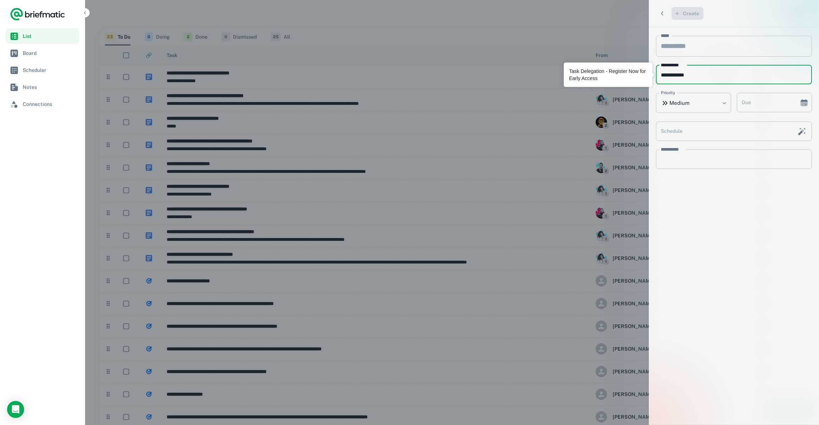
click at [694, 71] on input "**********" at bounding box center [734, 74] width 156 height 19
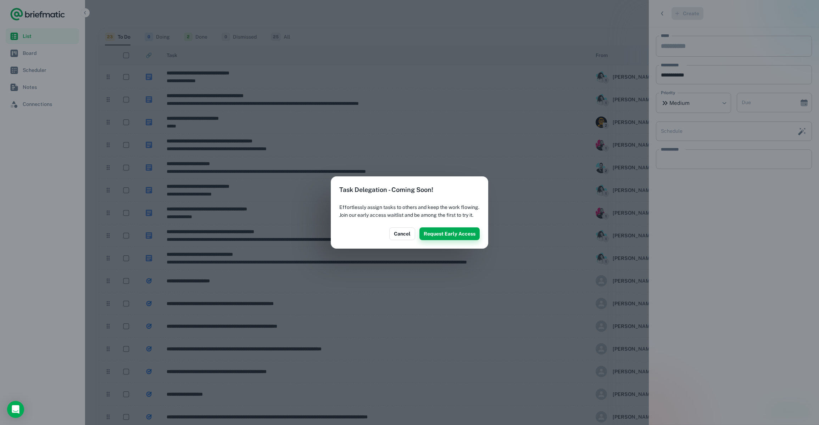
click at [444, 238] on button "Request Early Access" at bounding box center [449, 234] width 60 height 13
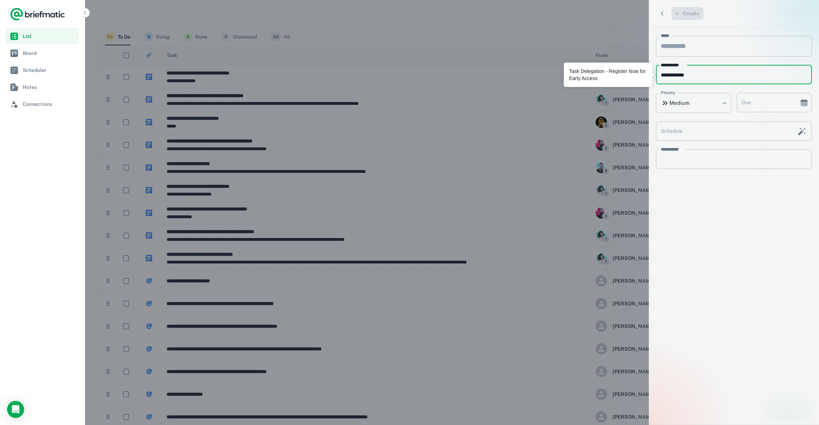
click at [697, 73] on input "**********" at bounding box center [734, 74] width 156 height 19
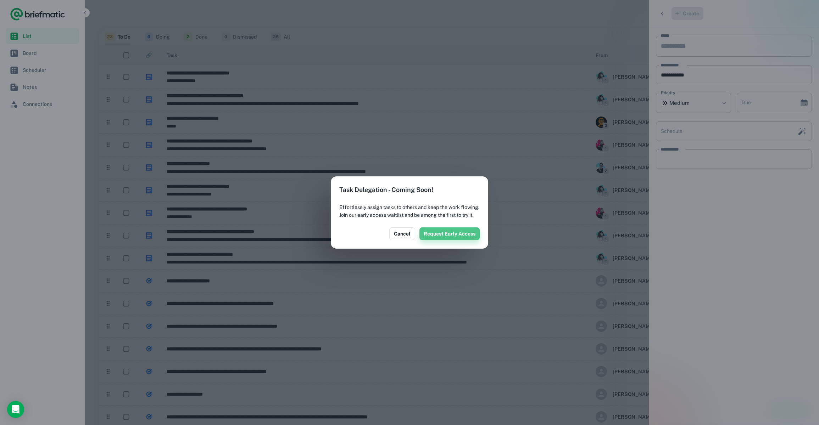
click at [452, 240] on button "Request Early Access" at bounding box center [449, 234] width 60 height 13
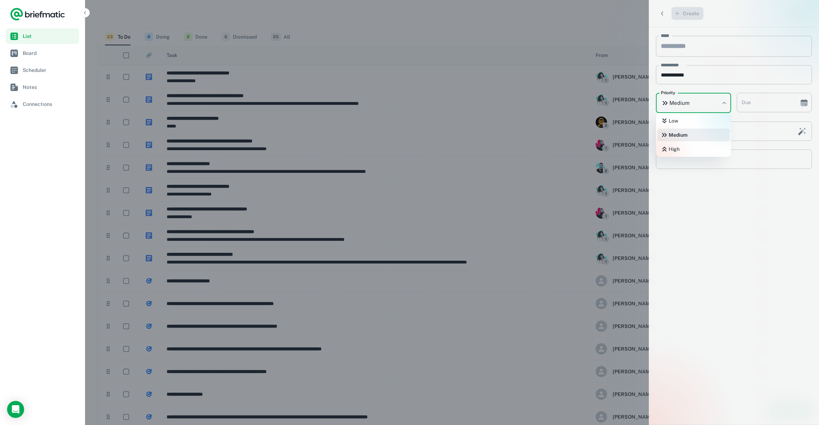
click at [689, 99] on body "**********" at bounding box center [409, 311] width 819 height 622
click at [720, 217] on div at bounding box center [409, 212] width 819 height 425
click at [660, 12] on icon "Back" at bounding box center [662, 13] width 7 height 7
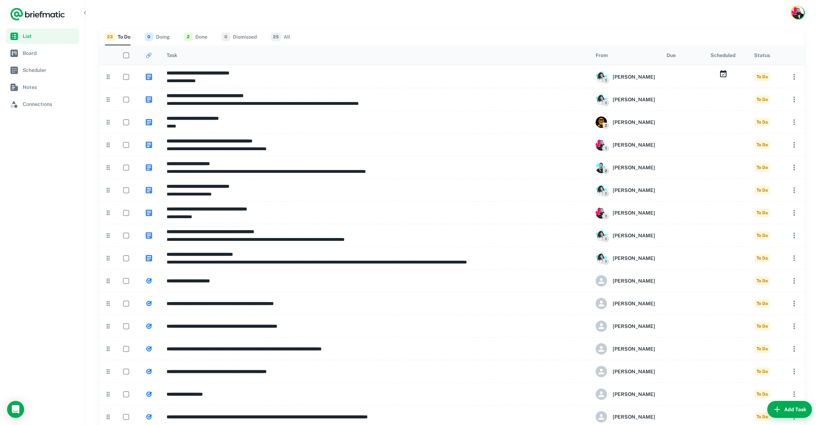
click at [680, 12] on div at bounding box center [452, 13] width 734 height 26
click at [799, 11] on img "Account button" at bounding box center [797, 12] width 12 height 12
click at [766, 54] on li "Account Settings" at bounding box center [771, 55] width 65 height 12
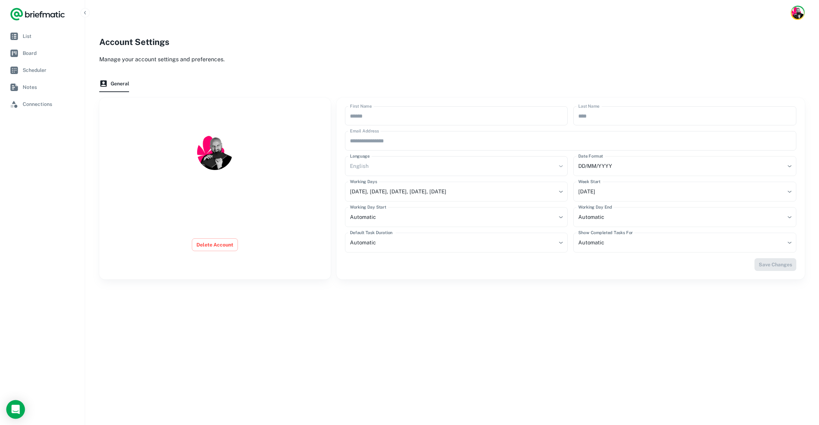
click at [12, 410] on icon "Open Intercom Messenger" at bounding box center [15, 409] width 9 height 9
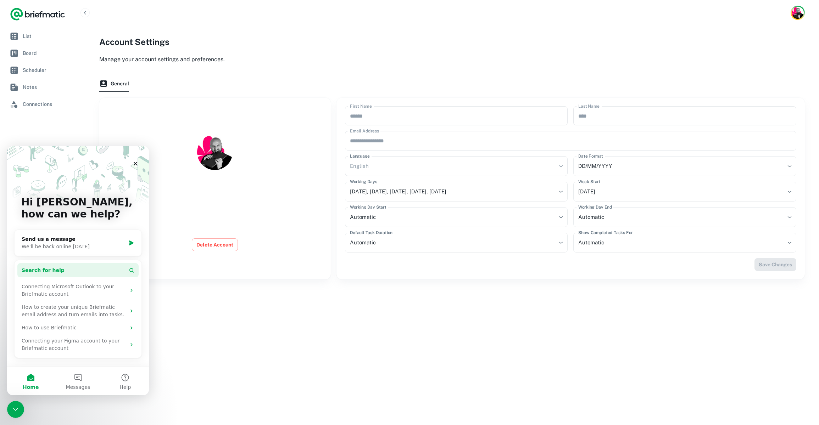
click at [129, 269] on icon "Intercom messenger" at bounding box center [132, 271] width 6 height 6
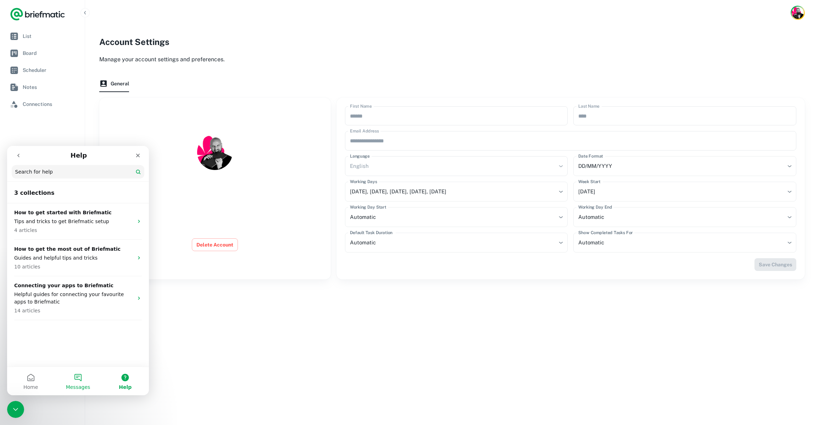
click at [81, 375] on button "Messages" at bounding box center [77, 381] width 47 height 28
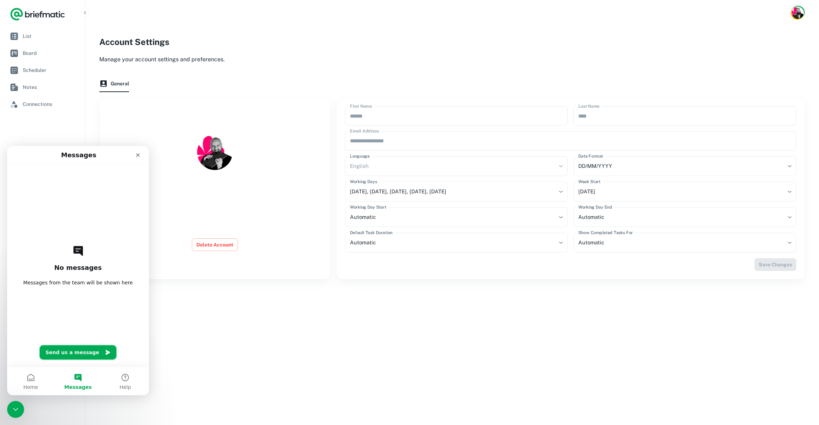
click at [82, 355] on button "Send us a message" at bounding box center [78, 353] width 77 height 14
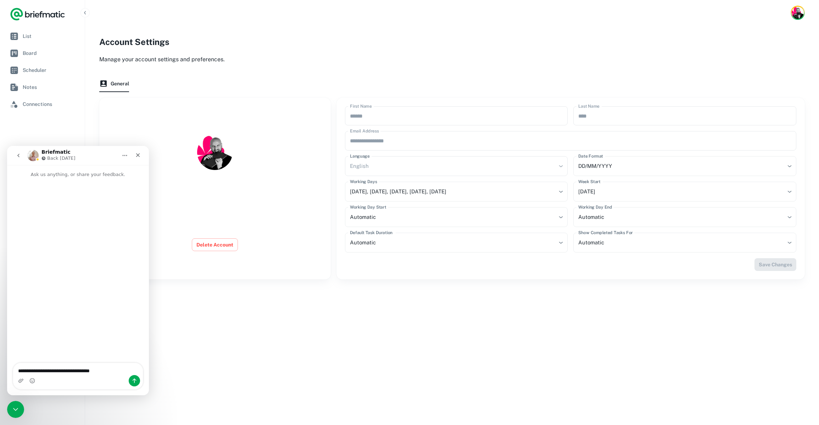
type textarea "**********"
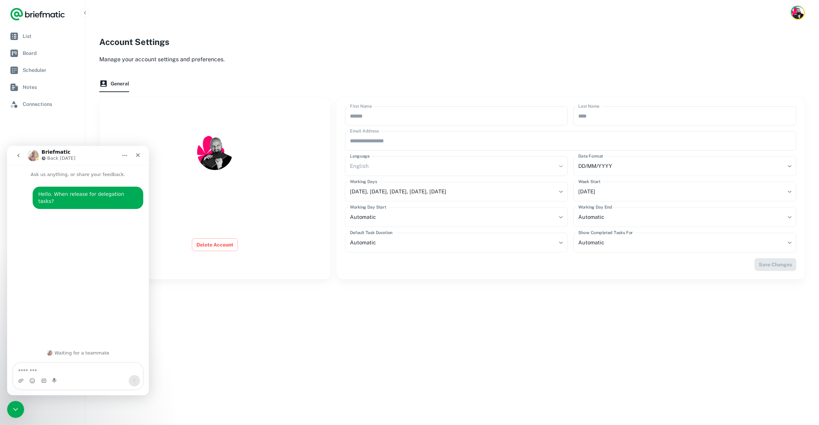
click at [94, 196] on div "Hello. When release for delegation tasks?" at bounding box center [87, 198] width 99 height 14
copy div "Hello. When release for delegation tasks?"
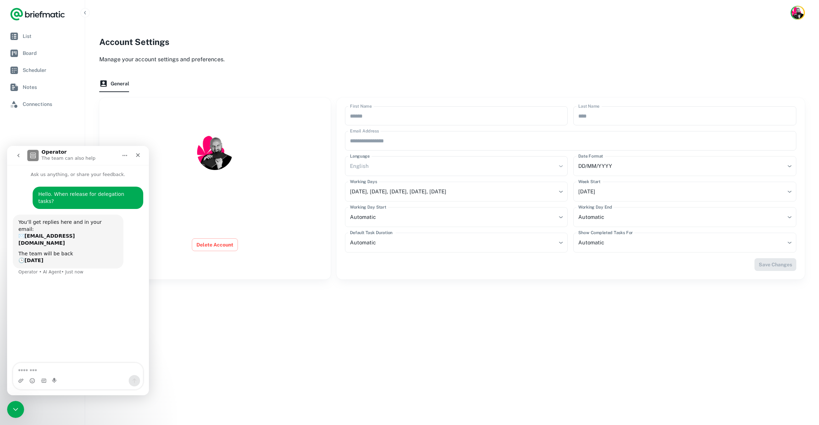
click at [80, 300] on div "Hello. When release for delegation tasks? Matteo • Just now You’ll get replies …" at bounding box center [78, 271] width 142 height 186
click at [192, 326] on div "**********" at bounding box center [452, 226] width 734 height 400
click at [128, 155] on button "Home" at bounding box center [124, 155] width 13 height 13
click at [136, 156] on icon "Close" at bounding box center [138, 156] width 4 height 4
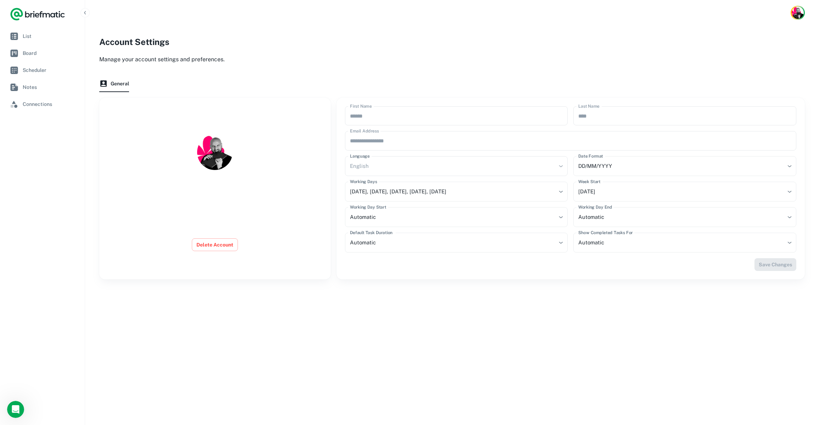
click at [67, 179] on nav "List Board Scheduler Notes Connections" at bounding box center [42, 226] width 85 height 397
click at [331, 35] on h2 "Account Settings" at bounding box center [451, 41] width 705 height 13
click at [339, 34] on div "**********" at bounding box center [451, 153] width 705 height 251
click at [309, 65] on div "**********" at bounding box center [451, 153] width 705 height 251
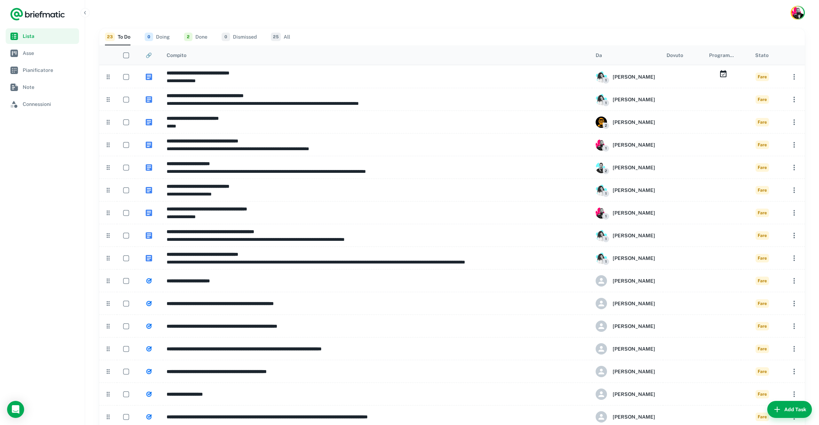
click at [43, 264] on nav "Lista Asse Pianificatore Note Connessioni" at bounding box center [42, 226] width 85 height 397
click at [789, 412] on button "Add Task" at bounding box center [789, 409] width 45 height 17
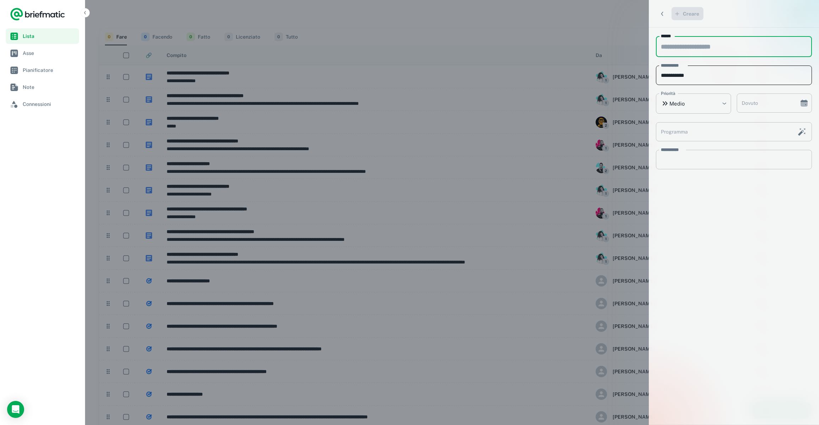
click at [703, 74] on input "**********" at bounding box center [734, 75] width 156 height 19
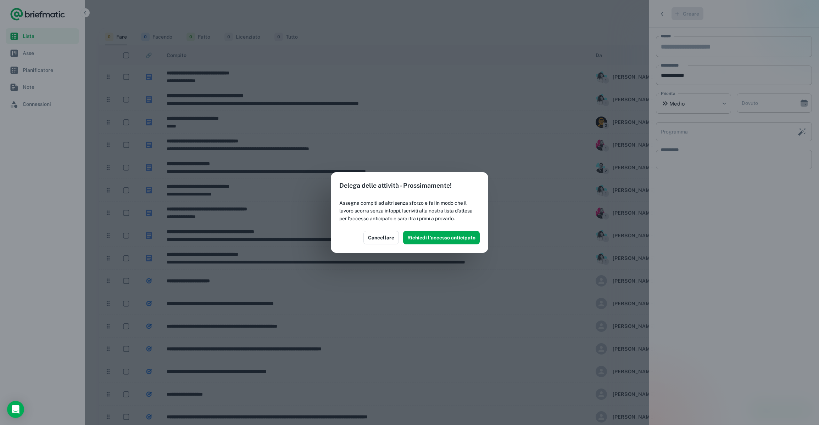
click at [386, 206] on p "Assegna compiti ad altri senza sforzo e fai in modo che il lavoro scorra senza …" at bounding box center [409, 210] width 140 height 23
click at [372, 239] on font "Cancellare" at bounding box center [381, 238] width 26 height 6
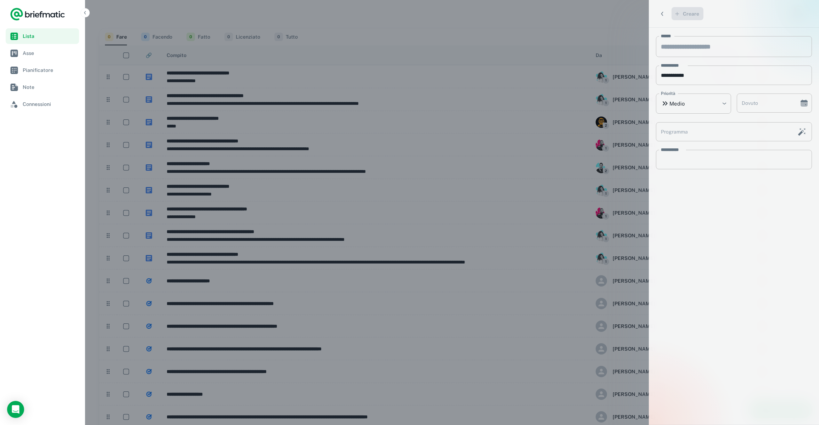
click at [39, 209] on nav "Lista Asse Pianificatore Note Connessioni" at bounding box center [42, 226] width 85 height 397
click at [659, 13] on icon "Indietro" at bounding box center [662, 13] width 7 height 7
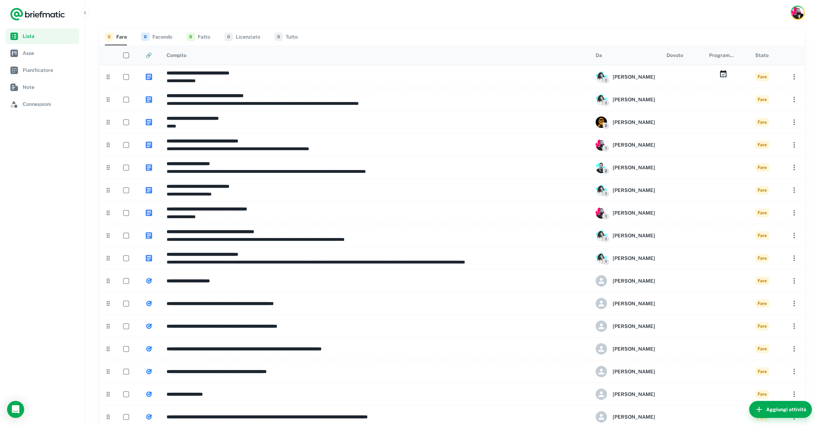
click at [582, 22] on div at bounding box center [452, 13] width 734 height 26
click at [464, 17] on div at bounding box center [452, 13] width 734 height 26
click at [84, 12] on icon "button" at bounding box center [85, 13] width 6 height 6
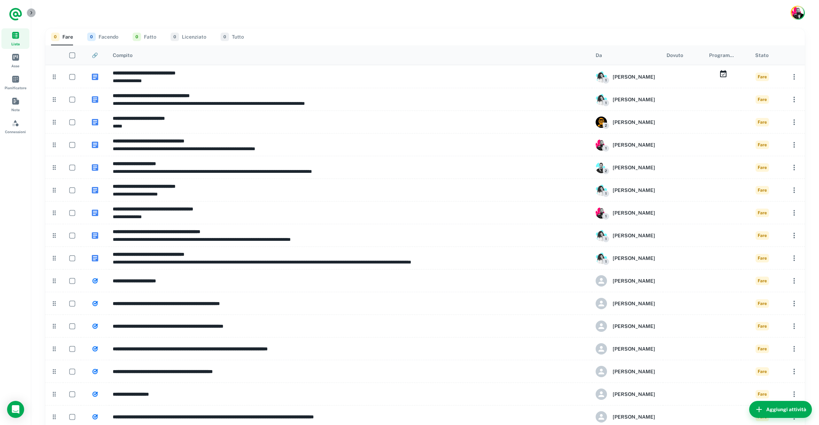
click at [35, 13] on button "button" at bounding box center [31, 12] width 9 height 9
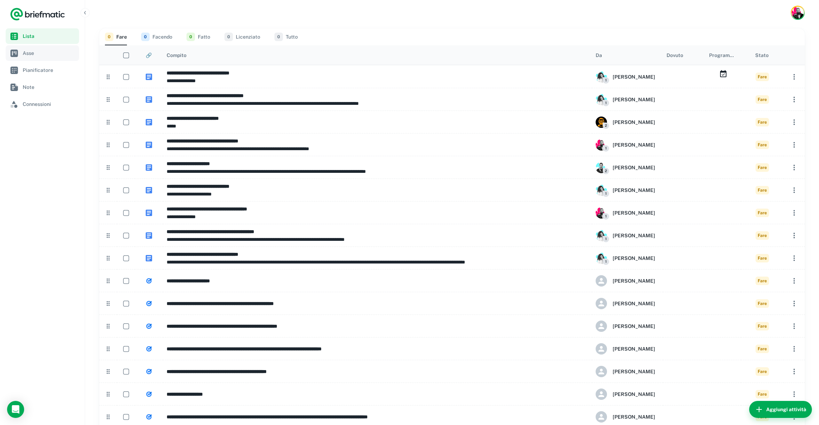
click at [36, 56] on span "Asse" at bounding box center [50, 53] width 54 height 8
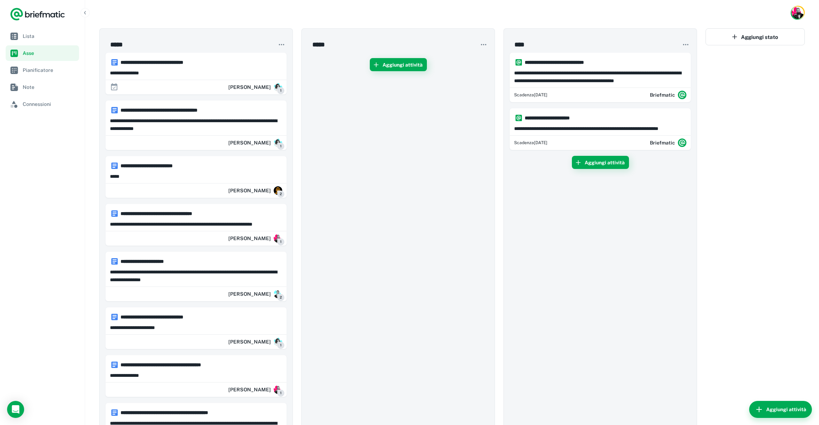
click at [182, 17] on div at bounding box center [452, 13] width 734 height 26
click at [49, 68] on font "Pianificatore" at bounding box center [38, 70] width 30 height 6
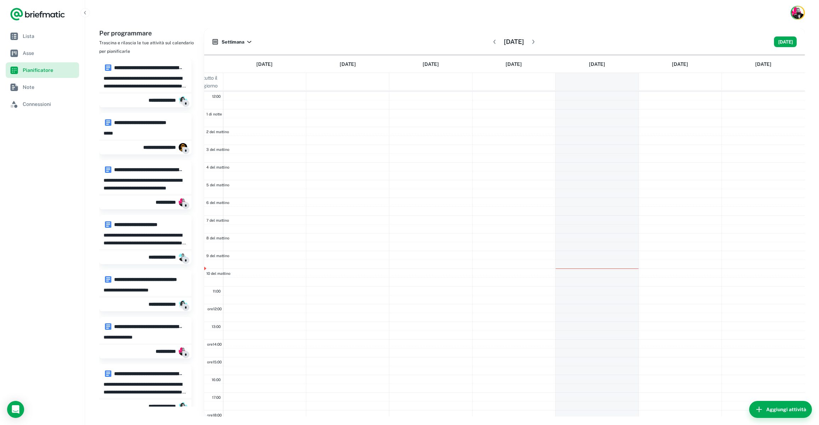
scroll to position [100, 0]
click at [41, 87] on span "Note" at bounding box center [50, 87] width 54 height 8
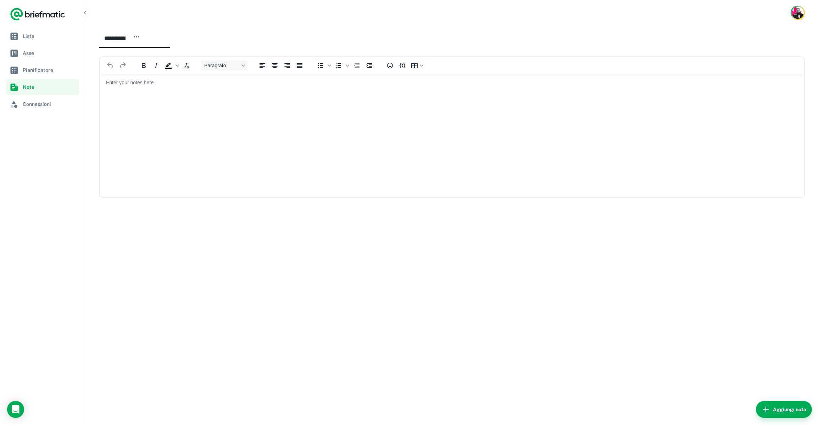
drag, startPoint x: 161, startPoint y: 237, endPoint x: 168, endPoint y: 235, distance: 7.7
click at [161, 237] on div "**********" at bounding box center [452, 226] width 734 height 400
click at [34, 69] on font "Pianificatore" at bounding box center [38, 70] width 30 height 6
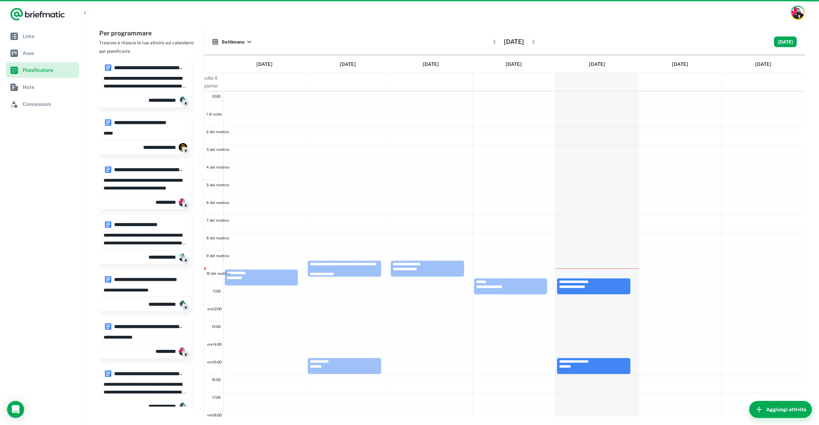
scroll to position [100, 0]
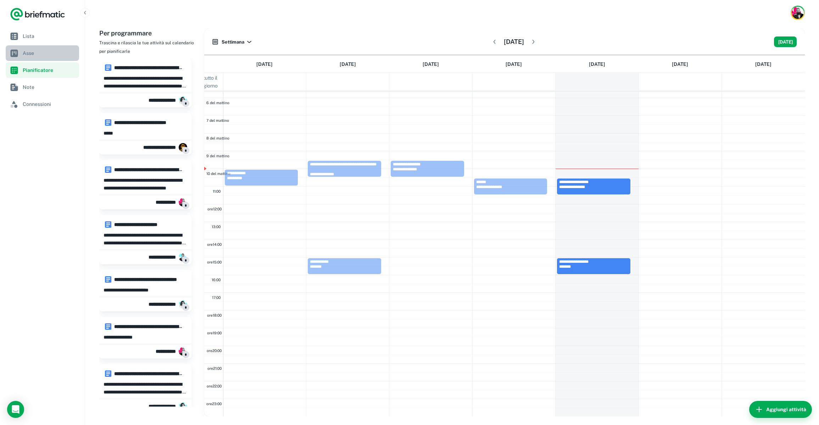
click at [41, 47] on link "Asse" at bounding box center [42, 53] width 73 height 16
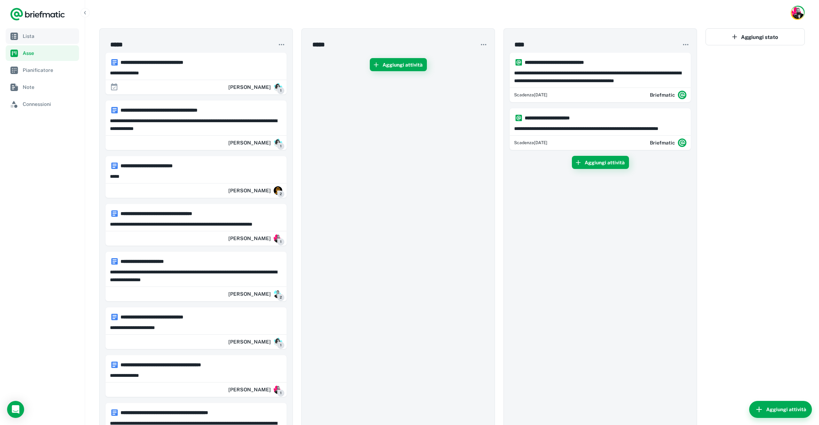
click at [37, 35] on span "Lista" at bounding box center [50, 36] width 54 height 8
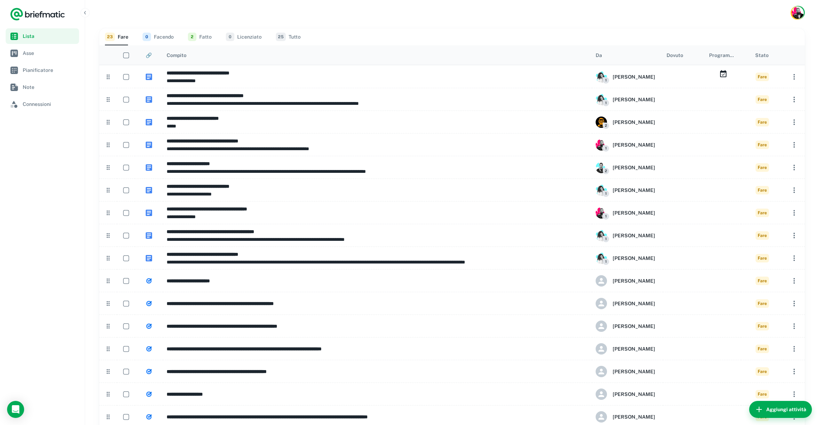
click at [36, 164] on nav "Lista Asse Pianificatore Note Connessioni" at bounding box center [42, 226] width 85 height 397
click at [46, 97] on link "Connessioni" at bounding box center [42, 104] width 73 height 16
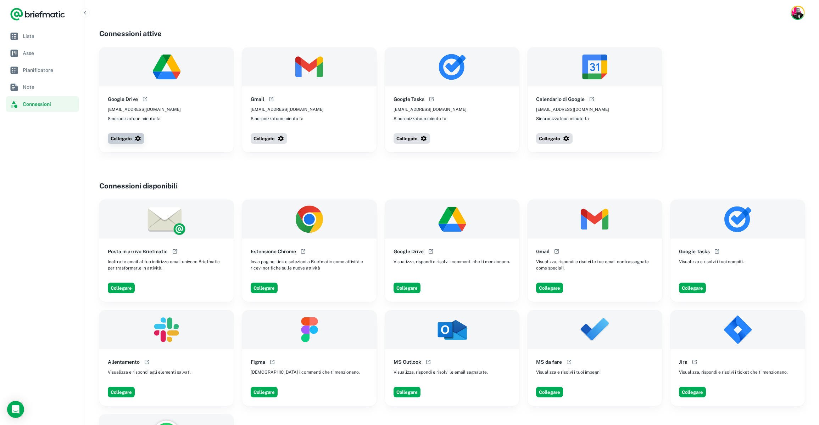
click at [133, 140] on button "Collegato" at bounding box center [126, 138] width 37 height 11
click at [62, 145] on nav "Lista Asse Pianificatore Note Connessioni" at bounding box center [42, 226] width 85 height 397
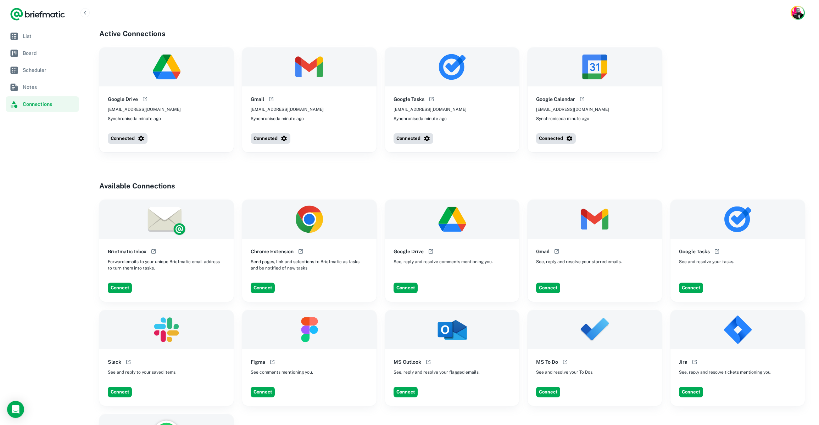
click at [132, 136] on button "Connected" at bounding box center [128, 138] width 40 height 11
click at [64, 166] on nav "List Board Scheduler Notes Connections" at bounding box center [42, 226] width 85 height 397
click at [144, 138] on icon "button" at bounding box center [141, 138] width 7 height 7
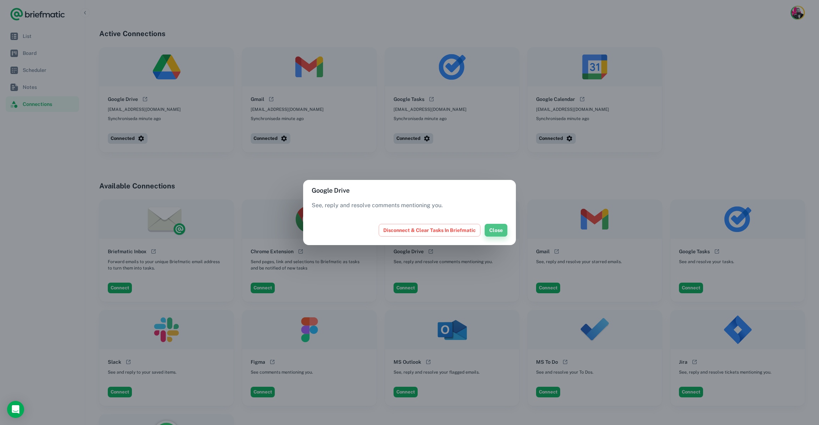
click at [490, 225] on button "Close" at bounding box center [496, 230] width 23 height 13
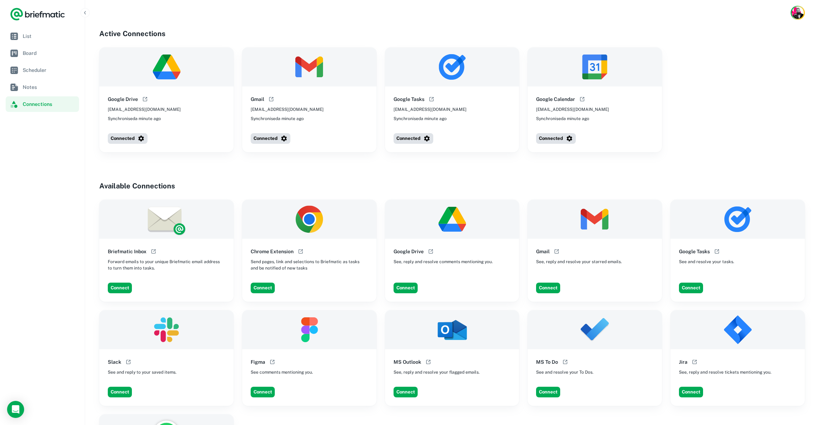
click at [34, 141] on nav "List Board Scheduler Notes Connections" at bounding box center [42, 226] width 85 height 397
click at [32, 84] on span "Notes" at bounding box center [50, 87] width 54 height 8
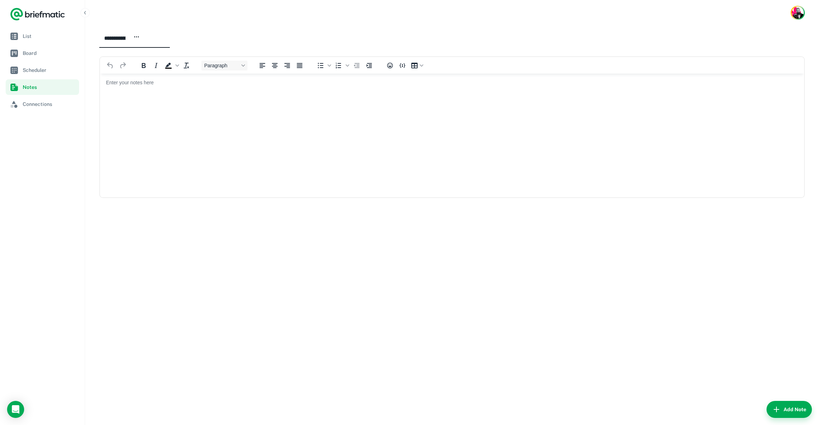
click at [34, 44] on ul "List Board Scheduler Notes Connections" at bounding box center [42, 70] width 73 height 84
click at [35, 34] on span "List" at bounding box center [50, 36] width 54 height 8
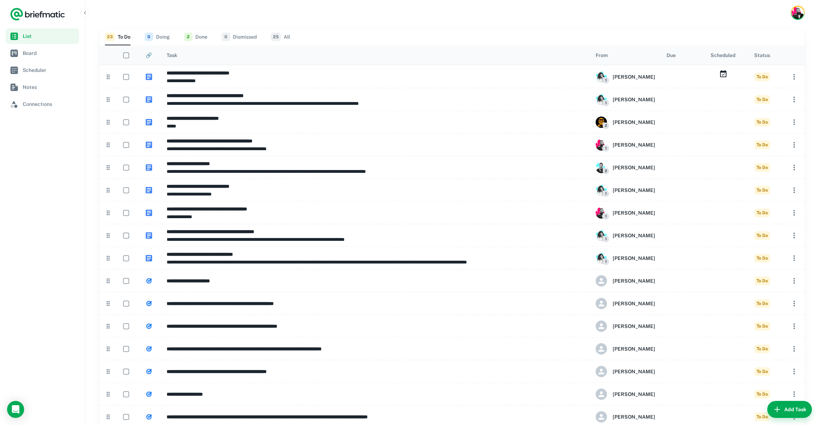
drag, startPoint x: 557, startPoint y: 18, endPoint x: 564, endPoint y: 19, distance: 7.2
click at [558, 18] on div at bounding box center [452, 13] width 734 height 26
click at [795, 17] on img "Account button" at bounding box center [797, 12] width 12 height 12
click at [761, 58] on li "Account Settings" at bounding box center [771, 55] width 65 height 12
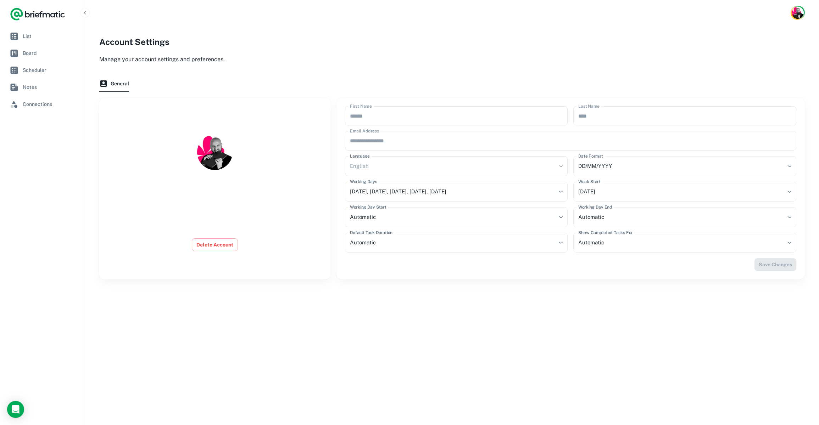
click at [121, 85] on button "General" at bounding box center [114, 83] width 30 height 17
click at [151, 89] on div "General" at bounding box center [451, 83] width 705 height 17
click at [44, 34] on span "List" at bounding box center [50, 36] width 54 height 8
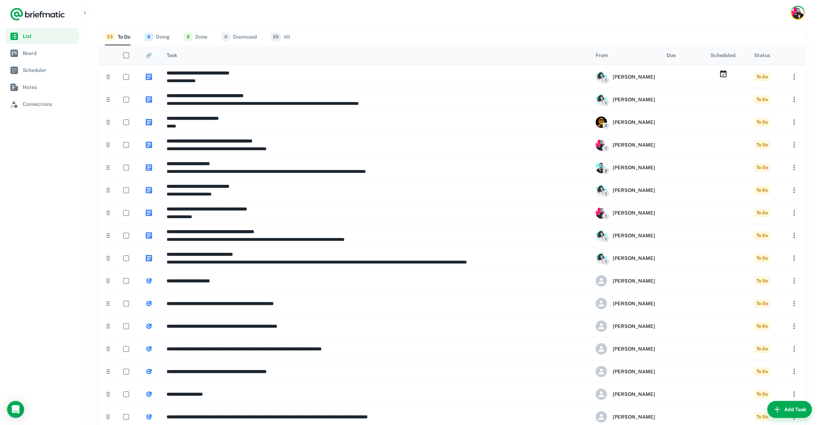
click at [440, 26] on div "**********" at bounding box center [452, 324] width 734 height 596
click at [409, 20] on div at bounding box center [452, 13] width 734 height 26
click at [28, 161] on nav "Lista Asse Pianificatore Note Connessioni" at bounding box center [42, 226] width 85 height 397
click at [41, 47] on link "Asse" at bounding box center [42, 53] width 73 height 16
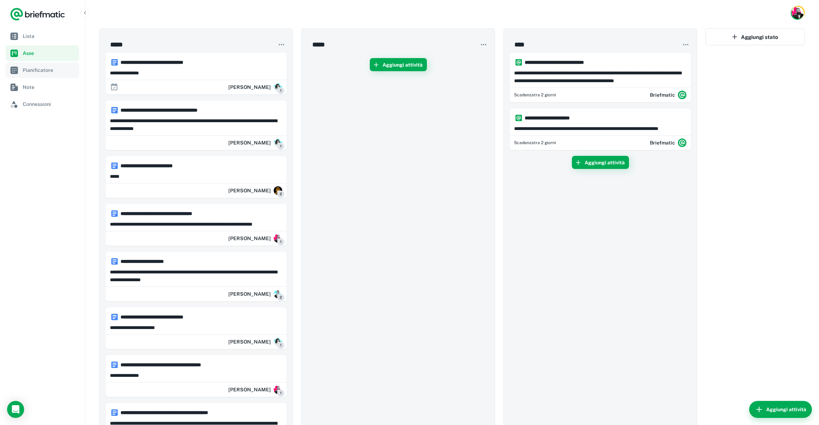
click at [52, 68] on span "Pianificatore" at bounding box center [50, 70] width 54 height 8
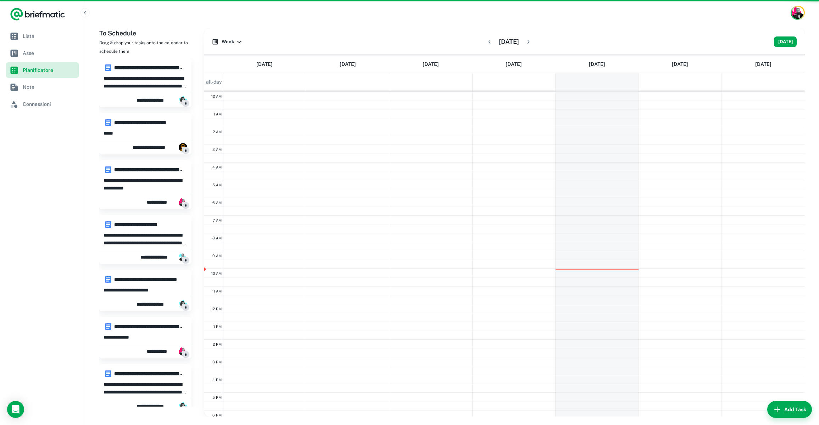
scroll to position [100, 0]
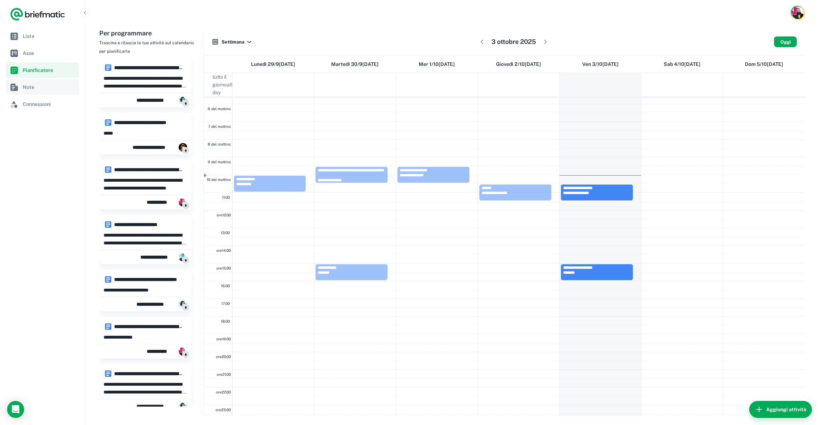
click at [41, 87] on span "Note" at bounding box center [50, 87] width 54 height 8
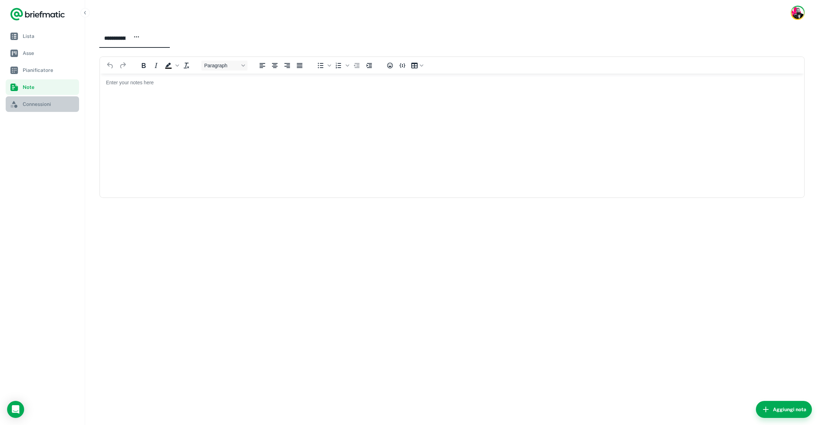
click at [41, 101] on span "Connessioni" at bounding box center [50, 104] width 54 height 8
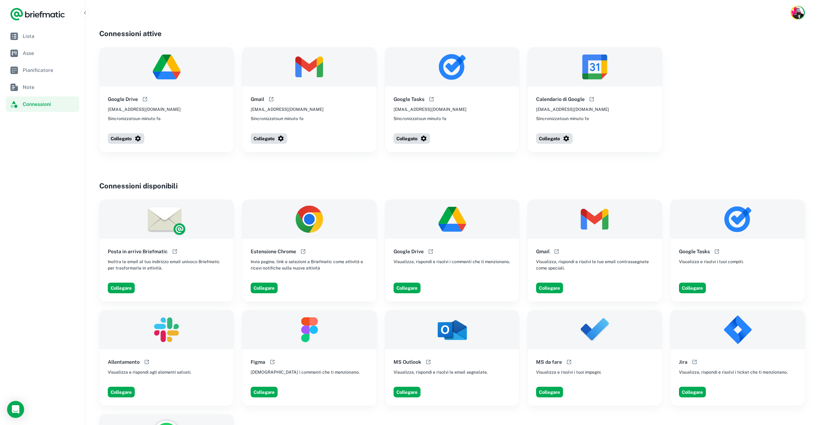
drag, startPoint x: 27, startPoint y: 184, endPoint x: 32, endPoint y: 181, distance: 5.5
click at [27, 184] on nav "Lista Asse Pianificatore Note Connessioni" at bounding box center [42, 226] width 85 height 397
click at [47, 35] on span "Lista" at bounding box center [50, 36] width 54 height 8
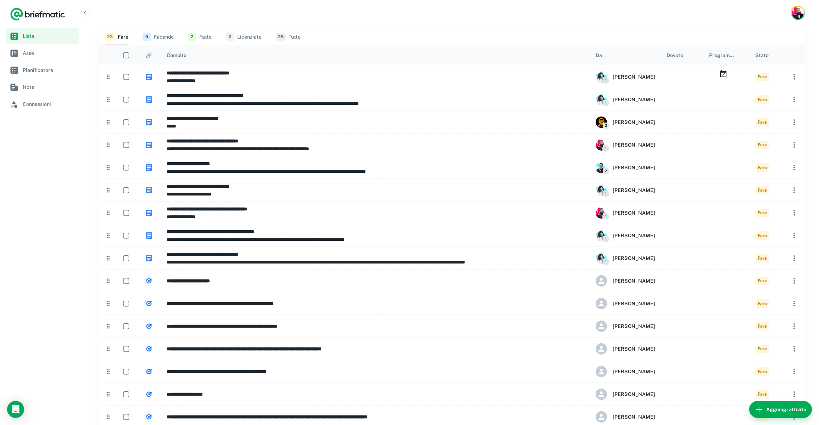
click at [406, 20] on div at bounding box center [452, 13] width 734 height 26
click at [800, 12] on img "Pulsante Account" at bounding box center [797, 12] width 12 height 12
click at [776, 51] on font "Impostazioni dell'account" at bounding box center [769, 54] width 57 height 8
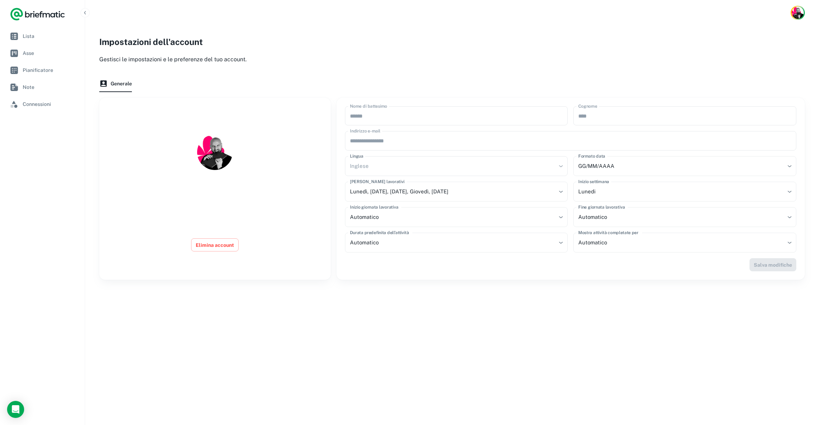
click at [432, 169] on div "Inglese" at bounding box center [456, 166] width 223 height 20
click at [38, 15] on icon "Logo" at bounding box center [37, 15] width 5 height 5
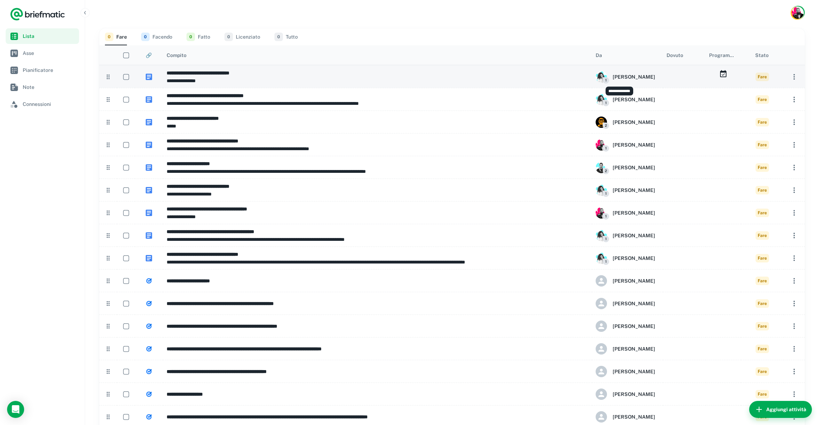
click at [634, 78] on font "[PERSON_NAME]" at bounding box center [634, 77] width 43 height 6
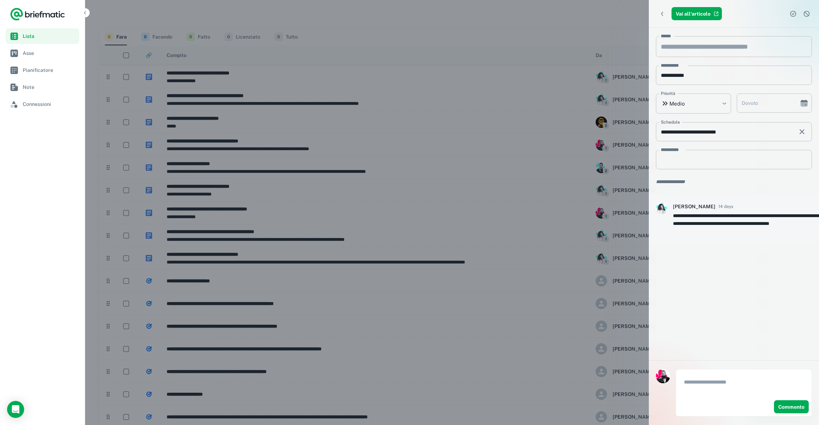
click at [632, 78] on div at bounding box center [409, 212] width 819 height 425
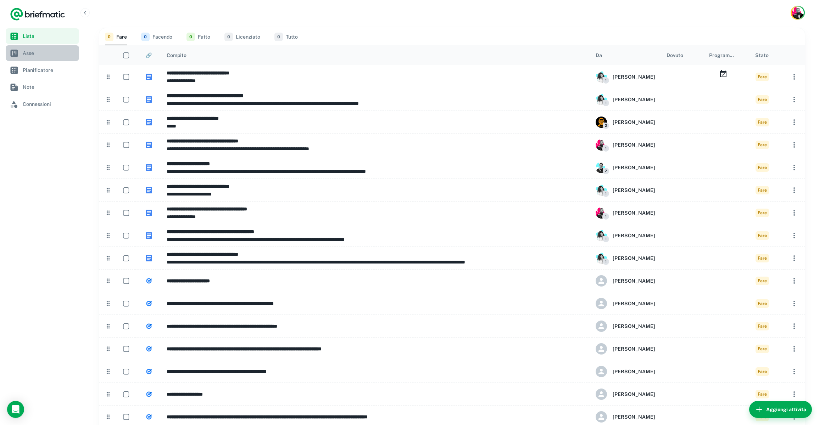
click at [39, 52] on span "Asse" at bounding box center [50, 53] width 54 height 8
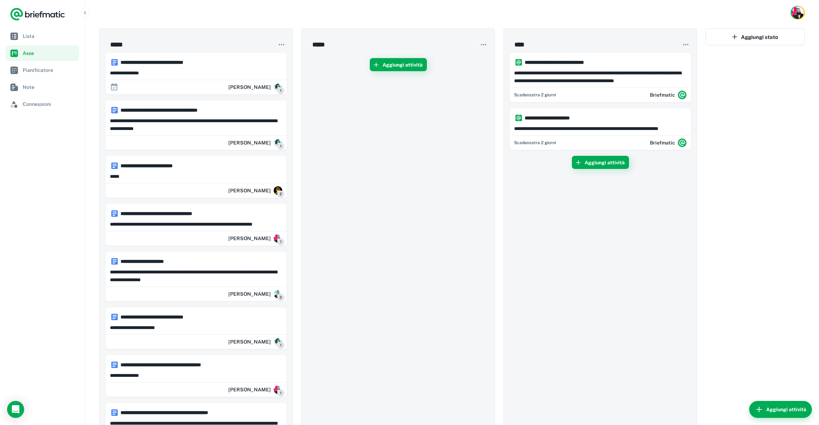
click at [407, 63] on font "Aggiungi attività" at bounding box center [403, 65] width 40 height 6
click at [367, 71] on input "text" at bounding box center [398, 67] width 181 height 19
type input "**********"
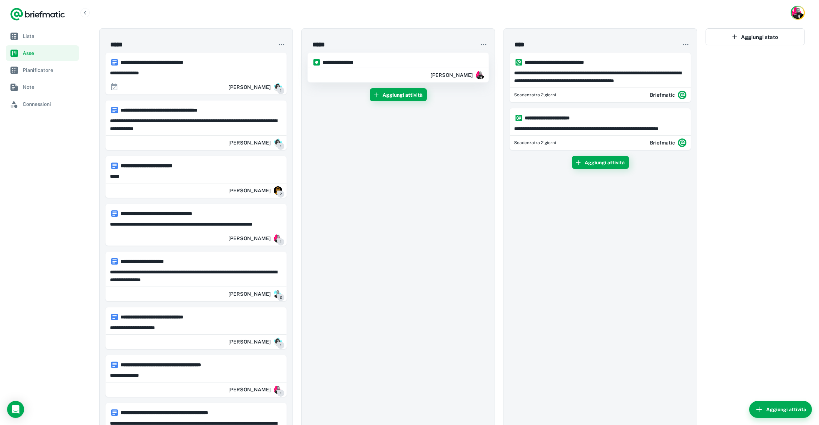
click at [407, 64] on h6 "**********" at bounding box center [401, 62] width 157 height 8
type input "**********"
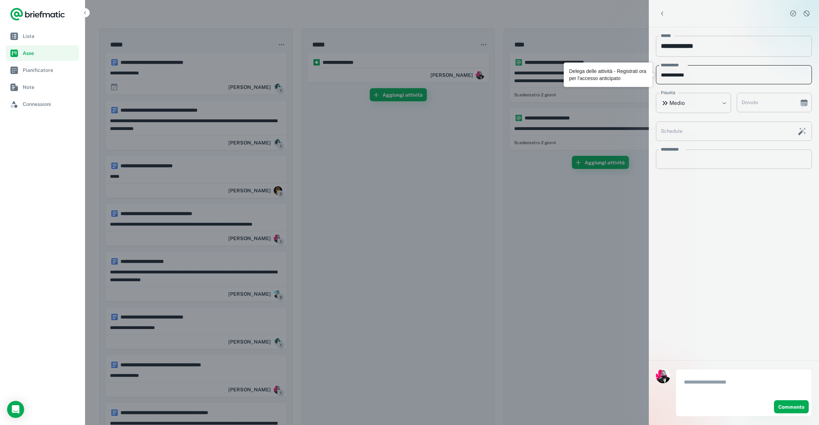
click at [686, 73] on input "**********" at bounding box center [734, 74] width 156 height 19
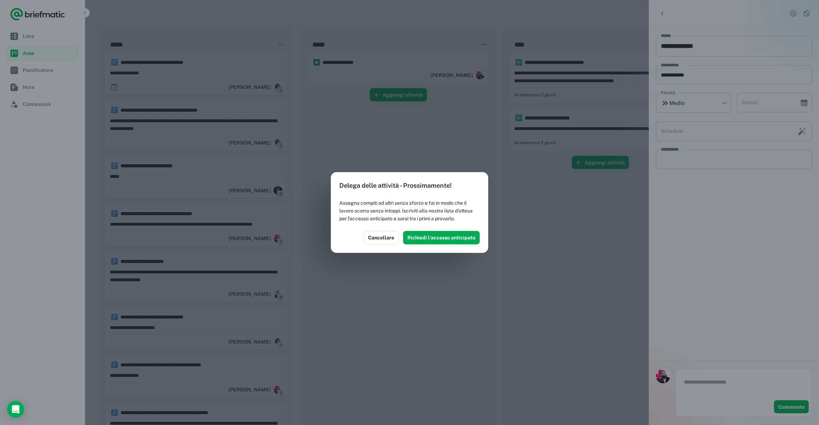
click at [385, 208] on font "Assegna compiti ad altri senza sforzo e fai in modo che il lavoro scorra senza …" at bounding box center [405, 210] width 133 height 21
click at [440, 239] on font "Richiedi l'accesso anticipato" at bounding box center [441, 238] width 68 height 6
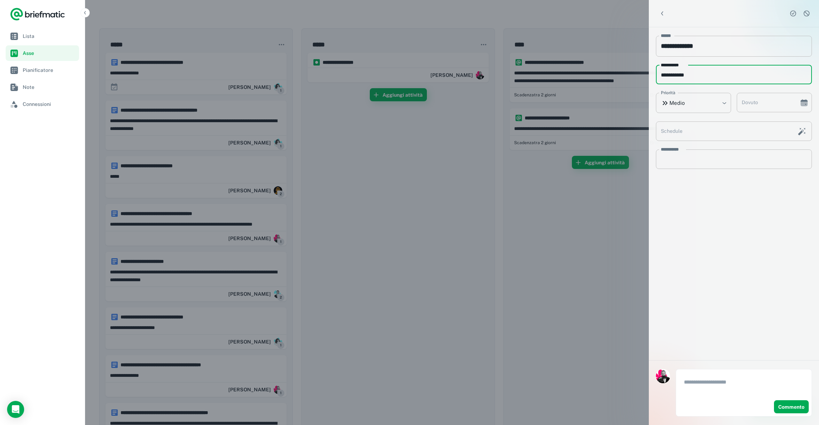
click at [712, 204] on div "**********" at bounding box center [734, 193] width 170 height 333
click at [726, 379] on textarea at bounding box center [744, 386] width 120 height 16
type textarea "*"
click at [744, 318] on div "**********" at bounding box center [734, 193] width 170 height 333
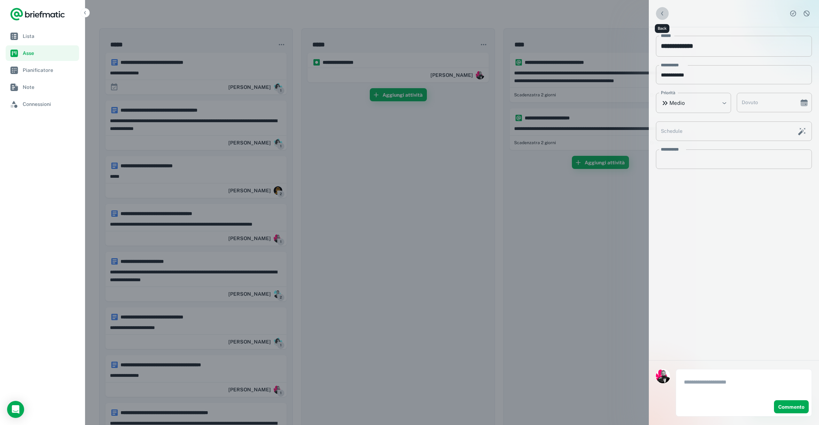
click at [659, 10] on icon "Indietro" at bounding box center [662, 13] width 7 height 7
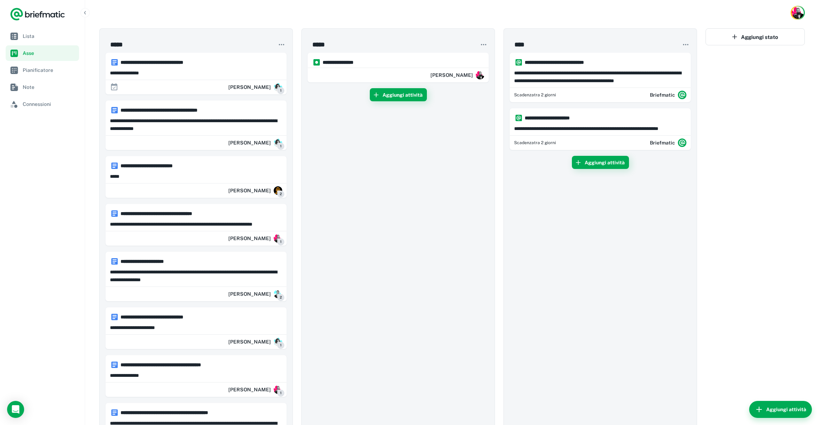
click at [628, 10] on div at bounding box center [452, 13] width 734 height 26
click at [797, 15] on img "Pulsante Account" at bounding box center [798, 13] width 12 height 12
click at [775, 56] on font "Impostazioni dell'account" at bounding box center [770, 55] width 57 height 6
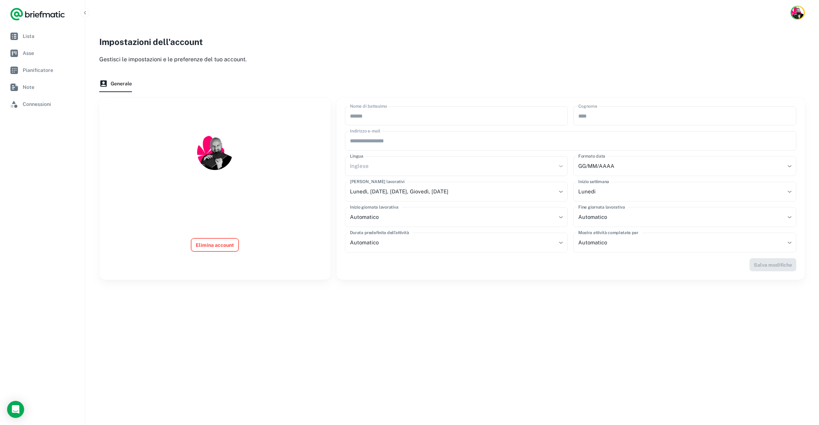
click at [212, 246] on font "Elimina account" at bounding box center [215, 245] width 38 height 6
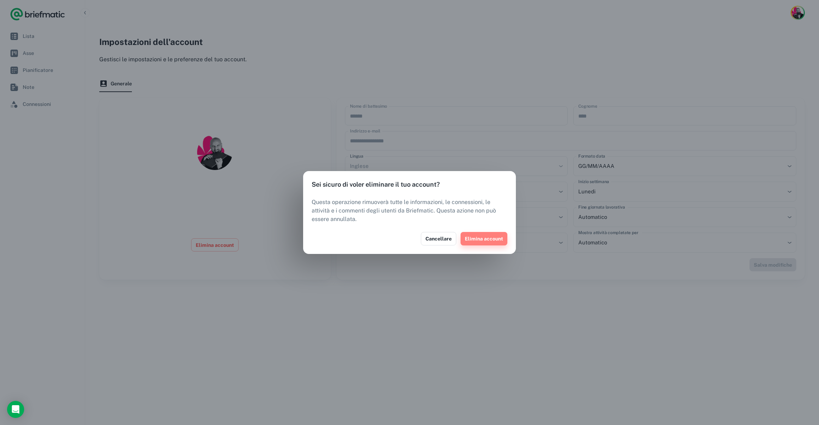
click at [487, 240] on font "Elimina account" at bounding box center [484, 239] width 38 height 6
